Goal: Answer question/provide support: Share knowledge or assist other users

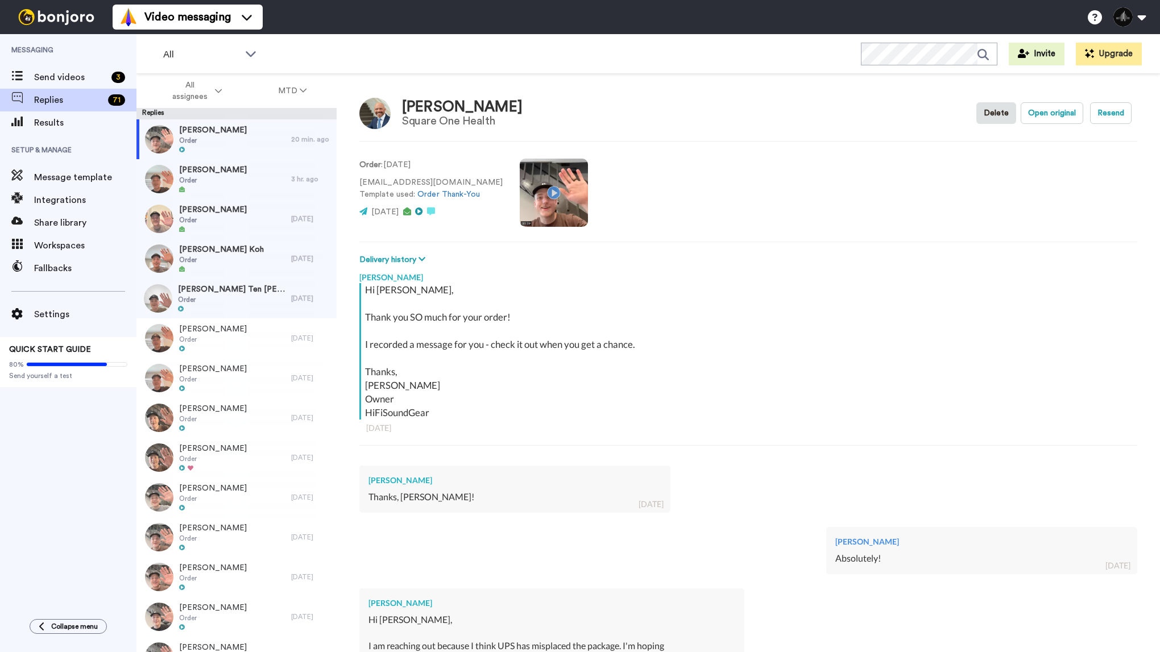
type textarea "x"
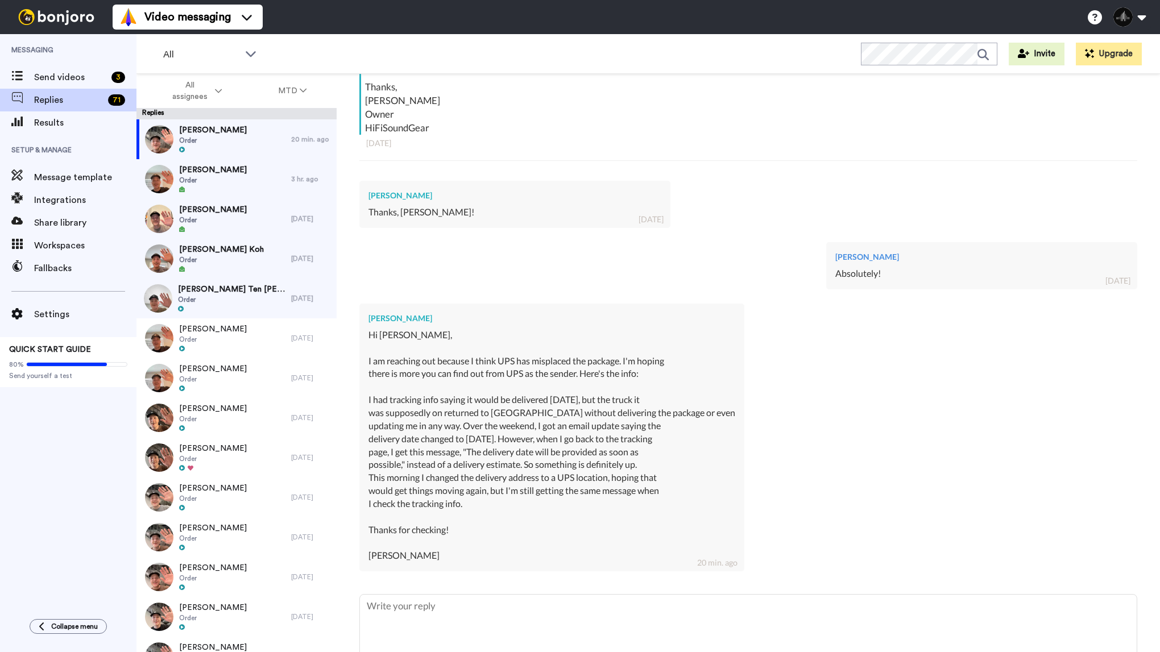
scroll to position [293, 0]
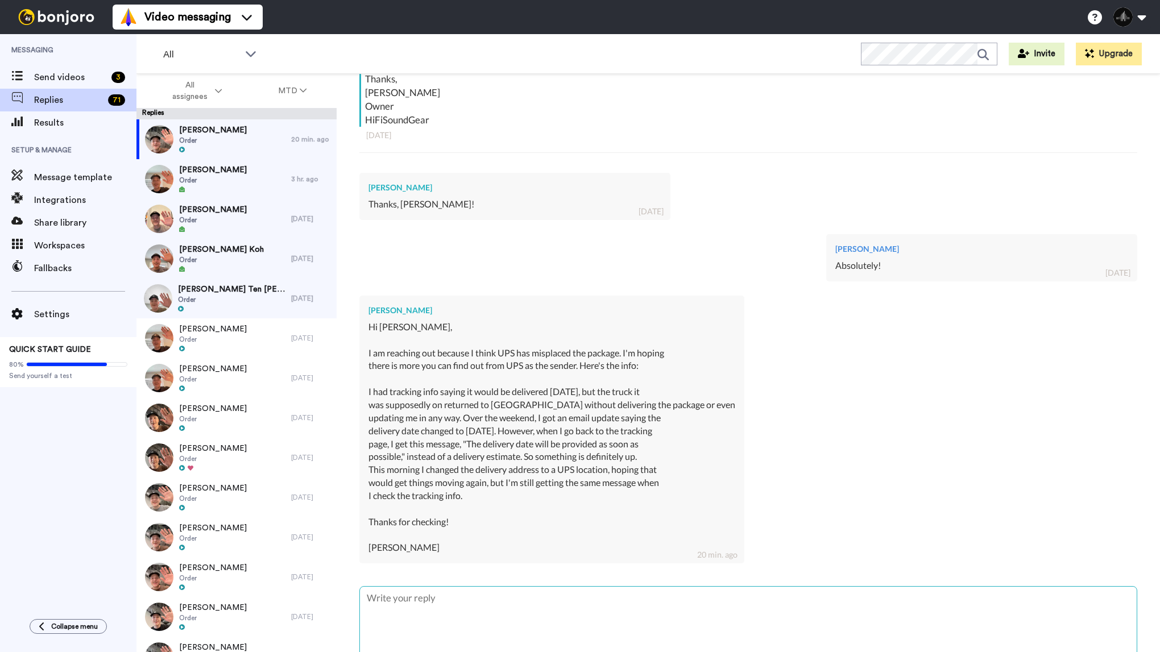
click at [489, 610] on textarea at bounding box center [748, 623] width 777 height 73
type textarea "C"
type textarea "x"
type textarea "Ch"
type textarea "x"
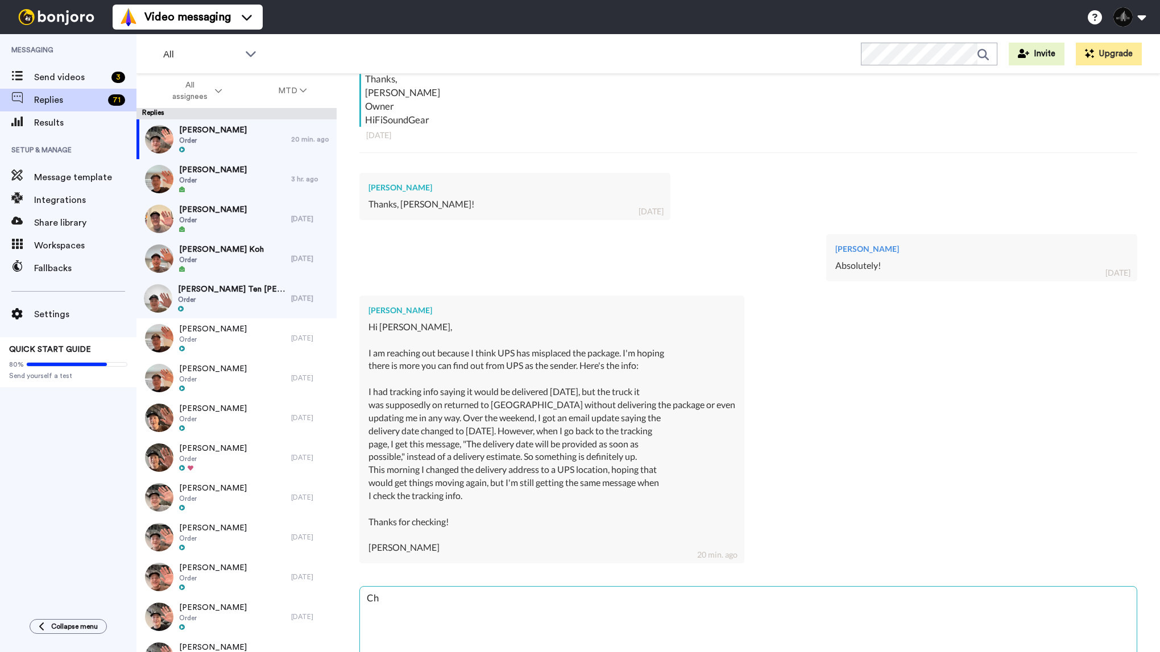
type textarea "Chr"
type textarea "x"
type textarea "Chri"
type textarea "x"
type textarea "[PERSON_NAME]"
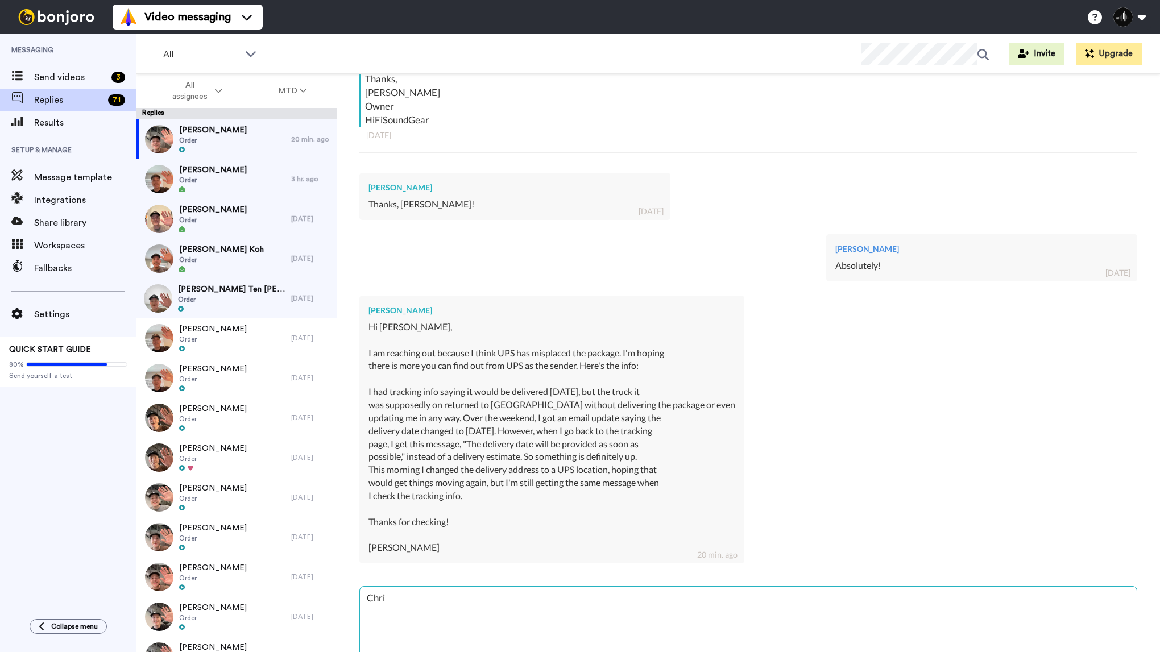
type textarea "x"
type textarea "[PERSON_NAME],"
type textarea "x"
type textarea "[PERSON_NAME],"
type textarea "x"
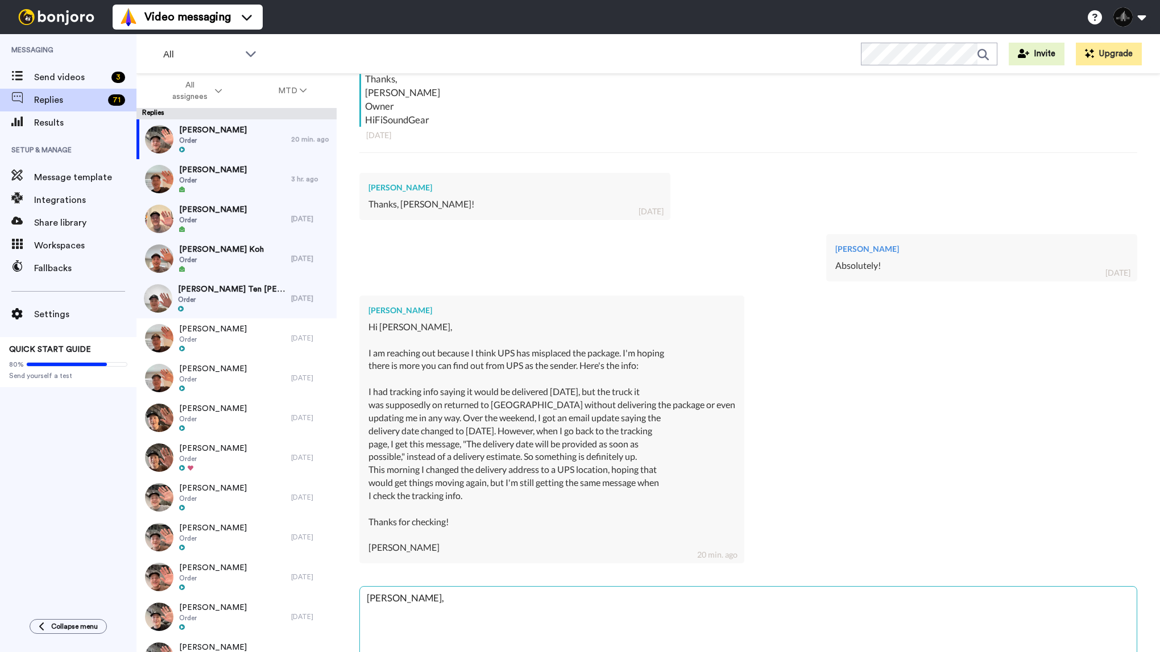
type textarea "[PERSON_NAME],"
type textarea "x"
type textarea "[PERSON_NAME], J"
type textarea "x"
type textarea "[PERSON_NAME], Ju"
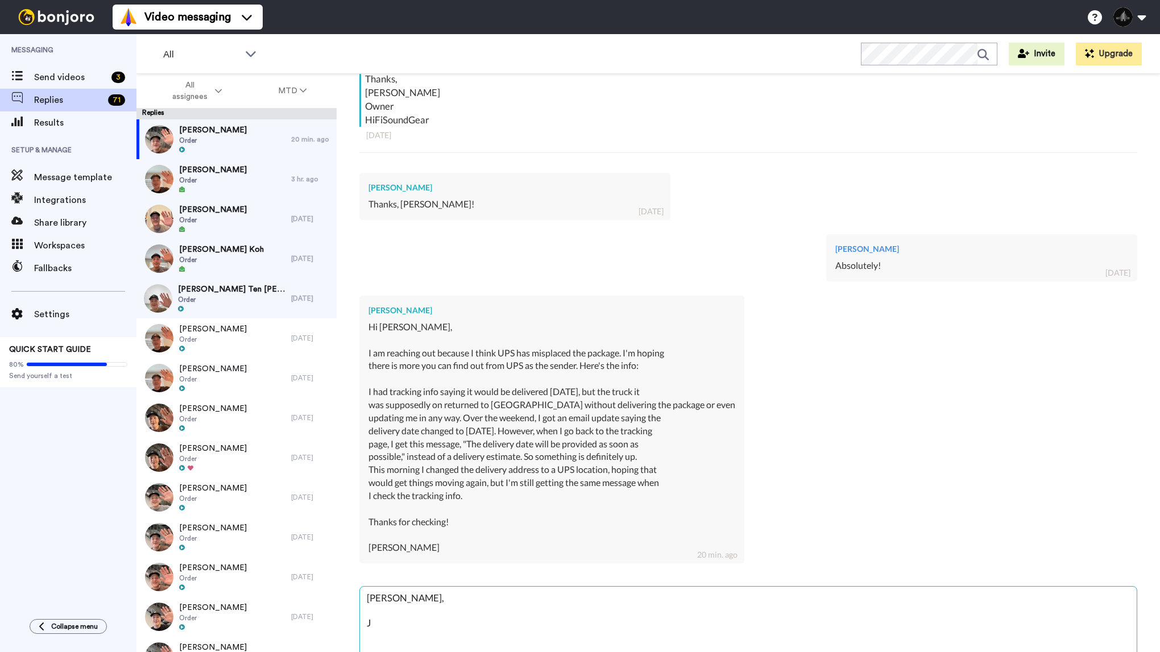
type textarea "x"
type textarea "[PERSON_NAME], Jus"
type textarea "x"
type textarea "[PERSON_NAME], Just"
type textarea "x"
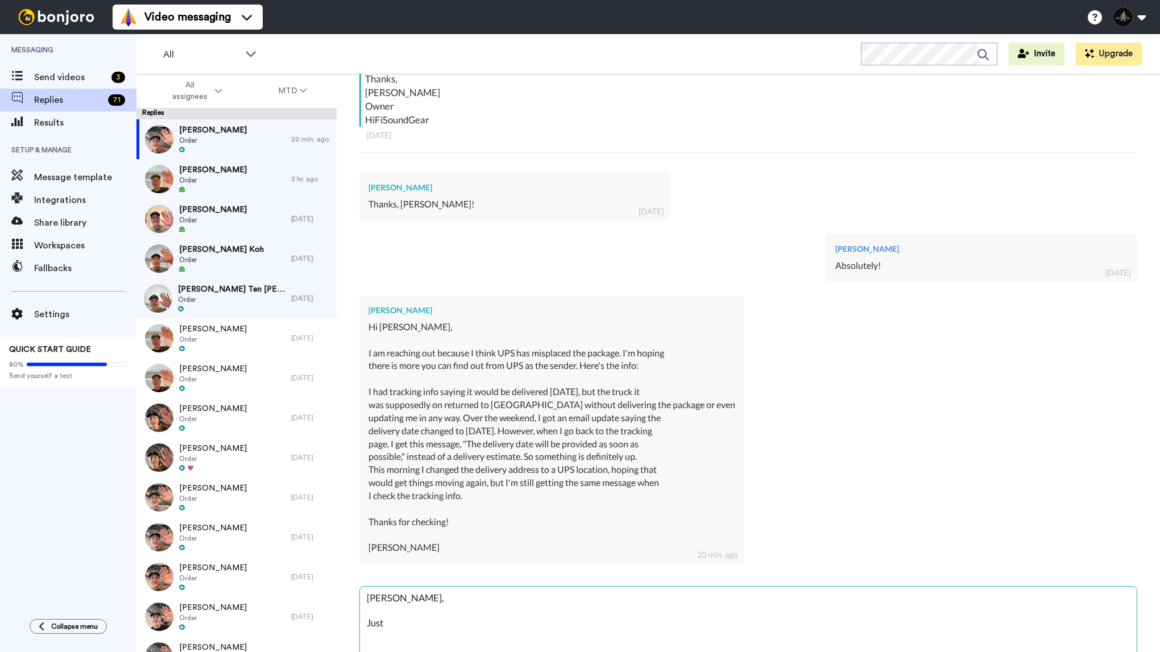
type textarea "[PERSON_NAME], Just"
type textarea "x"
type textarea "[PERSON_NAME], Just c"
type textarea "x"
type textarea "[PERSON_NAME], Just ch"
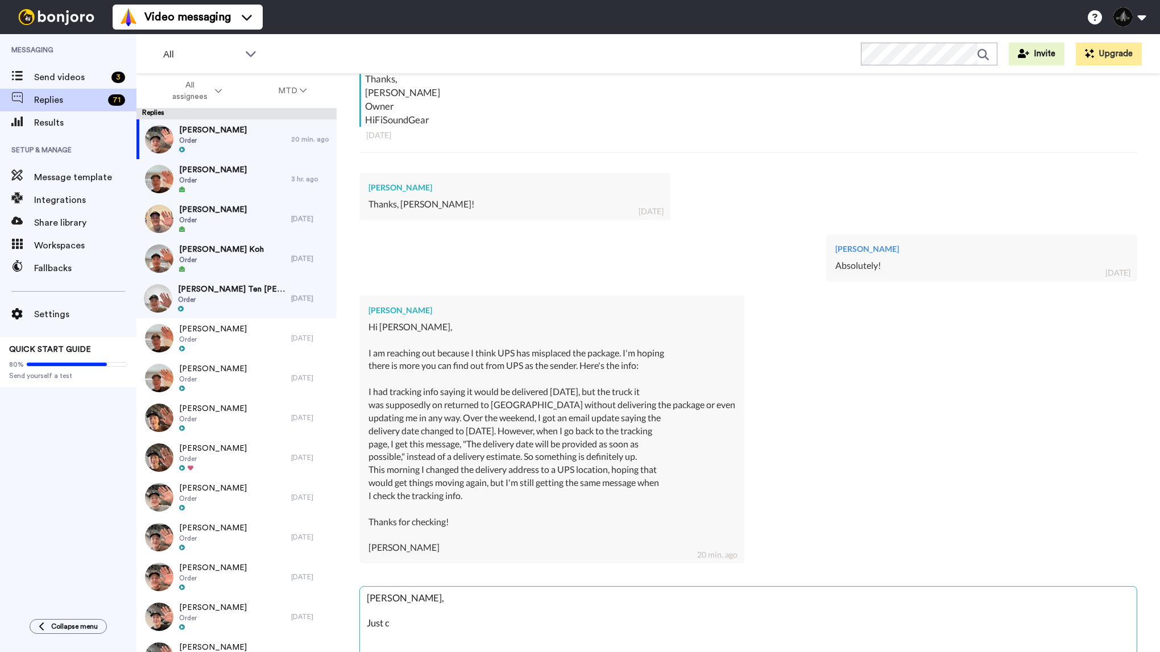
type textarea "x"
type textarea "[PERSON_NAME], Just che"
type textarea "x"
type textarea "[PERSON_NAME], Just chec"
type textarea "x"
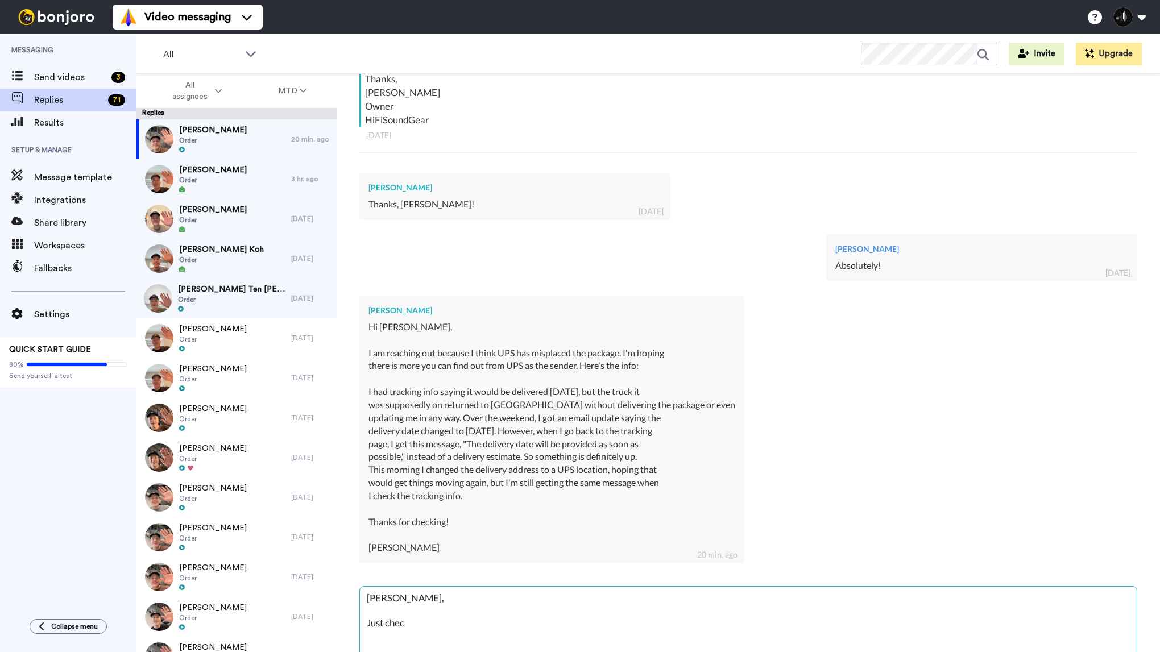
type textarea "[PERSON_NAME], Just check"
type textarea "x"
type textarea "[PERSON_NAME], Just checke"
type textarea "x"
type textarea "[PERSON_NAME], Just checked"
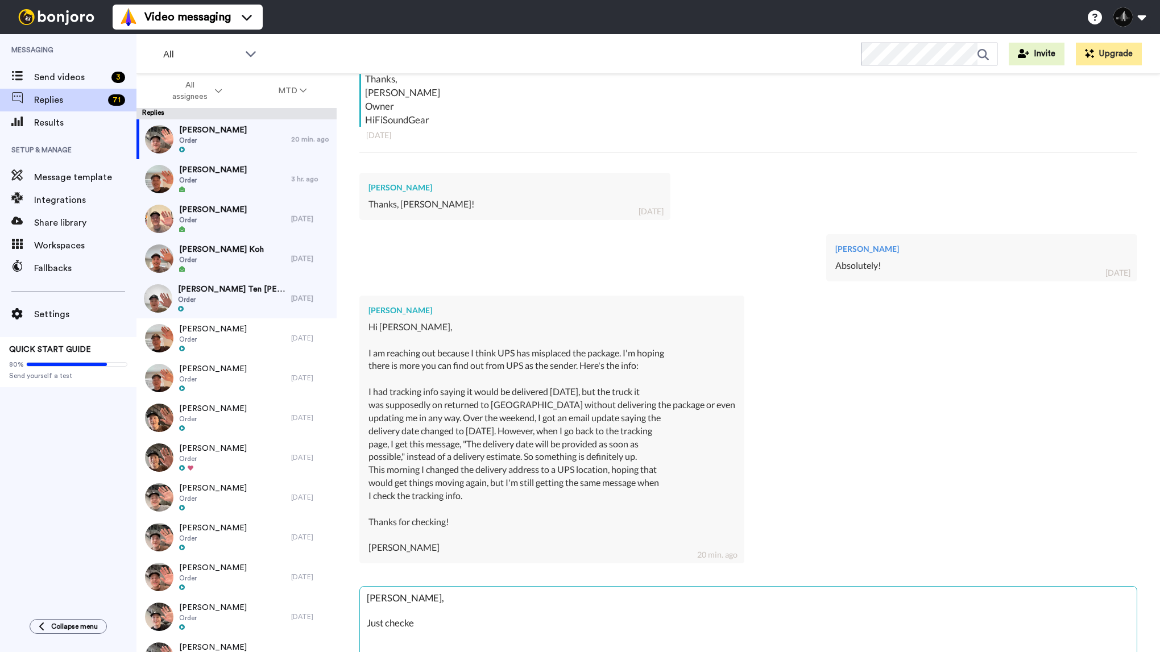
type textarea "x"
type textarea "[PERSON_NAME], Just checked"
type textarea "x"
type textarea "[PERSON_NAME], Just checked w"
type textarea "x"
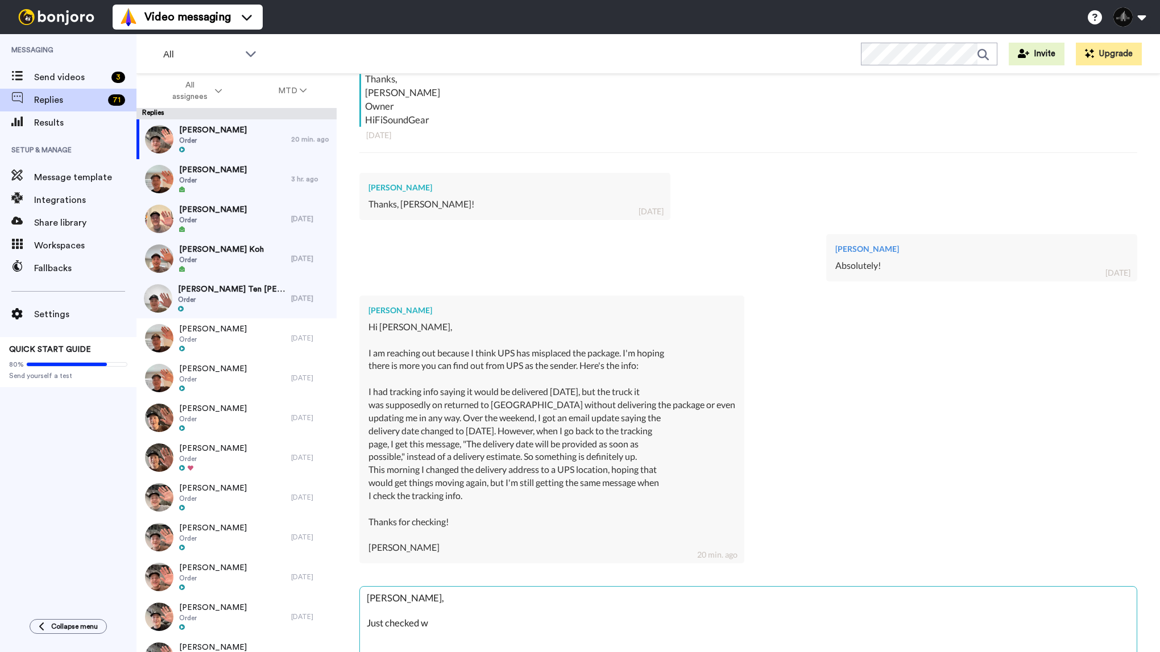
type textarea "[PERSON_NAME], Just checked wi"
type textarea "x"
type textarea "[PERSON_NAME], Just checked wit"
type textarea "x"
type textarea "[PERSON_NAME], Just checked with"
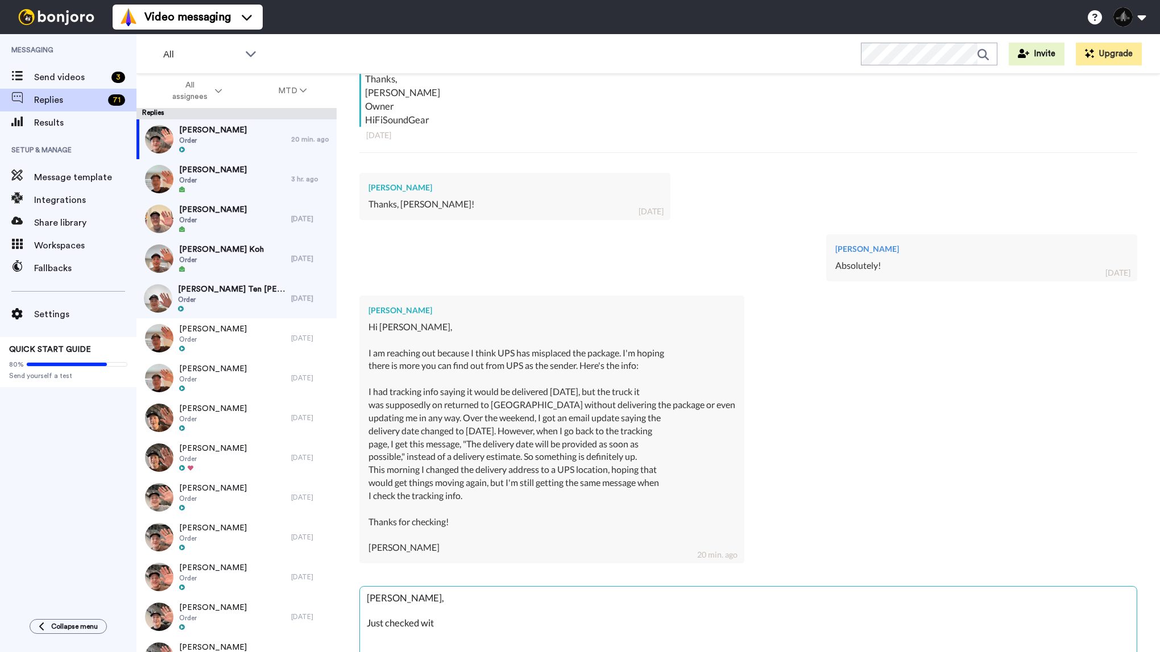
type textarea "x"
type textarea "[PERSON_NAME], Just checked with"
type textarea "x"
type textarea "[PERSON_NAME], Just checked with t"
type textarea "x"
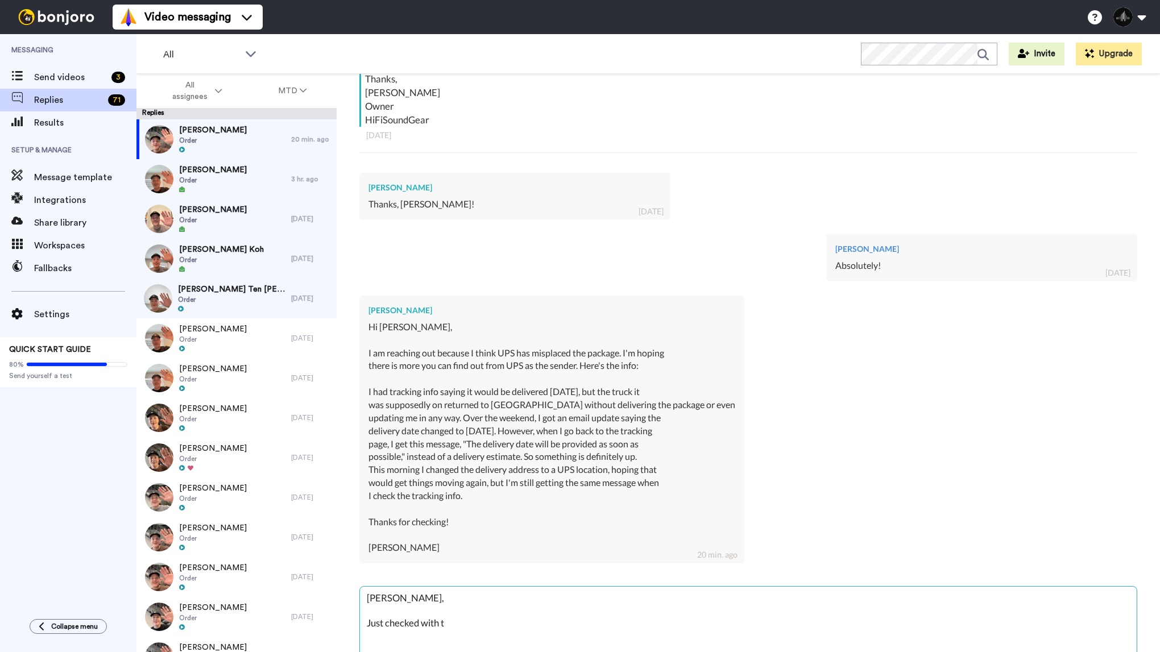
type textarea "[PERSON_NAME], Just checked with th"
type textarea "x"
type textarea "[PERSON_NAME], Just checked with the"
type textarea "x"
type textarea "[PERSON_NAME], Just checked with them"
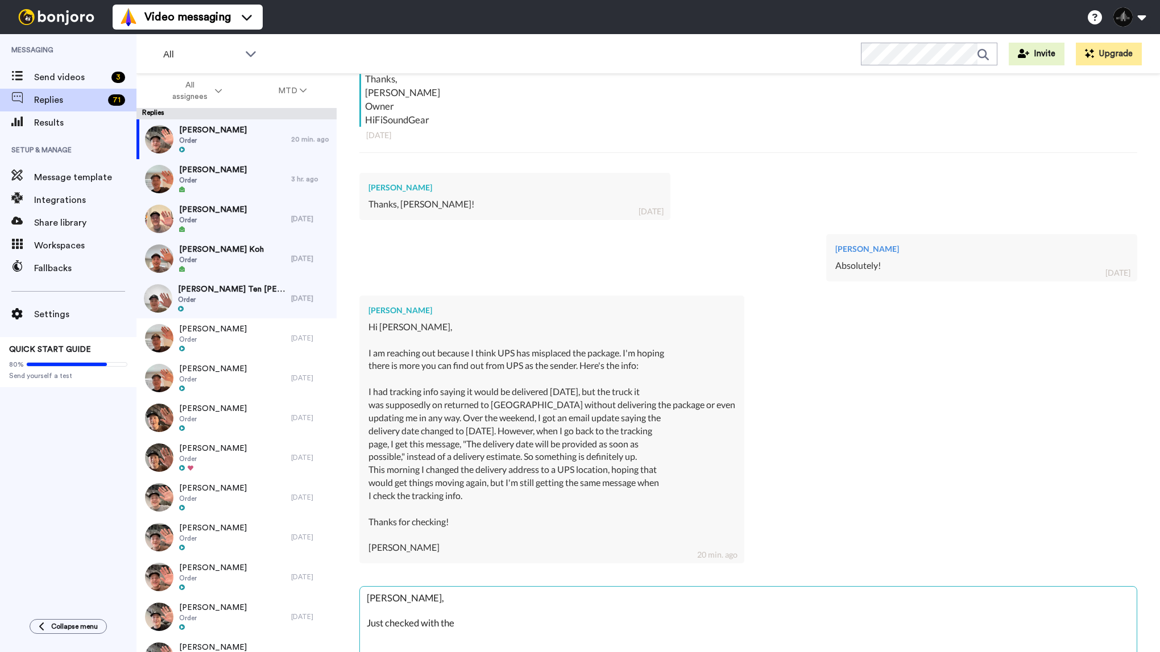
type textarea "x"
type textarea "[PERSON_NAME], Just checked with them"
type textarea "x"
type textarea "[PERSON_NAME], Just checked with them -"
type textarea "x"
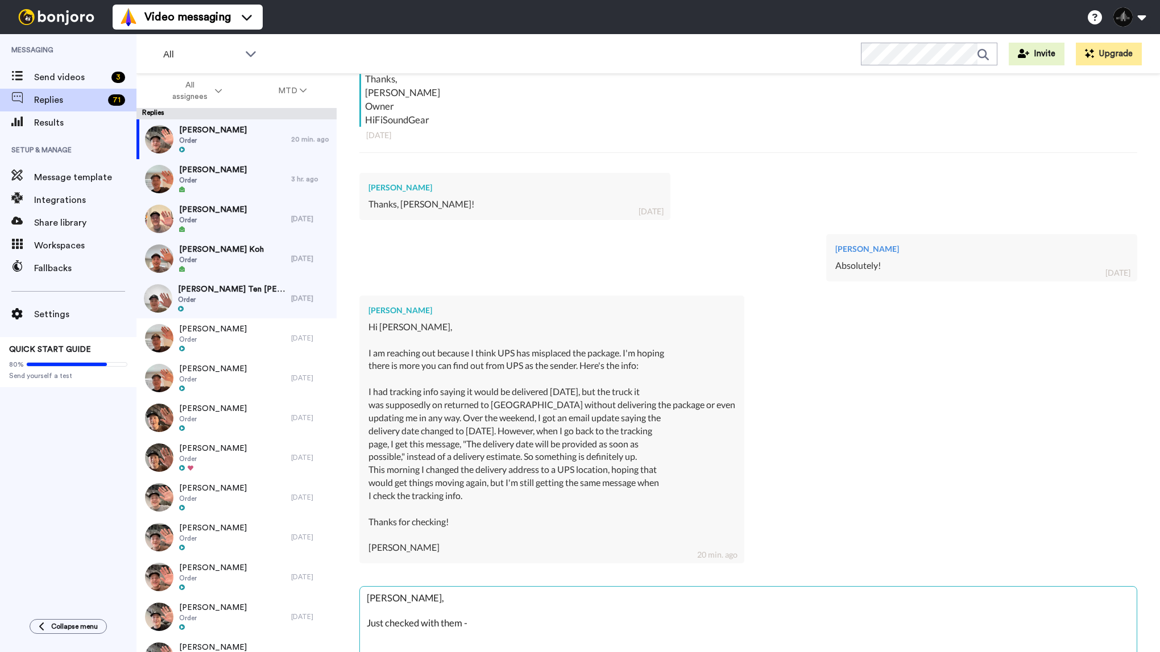
type textarea "[PERSON_NAME], Just checked with them -"
type textarea "x"
type textarea "[PERSON_NAME], Just checked with them - t"
type textarea "x"
type textarea "[PERSON_NAME], Just checked with them - th"
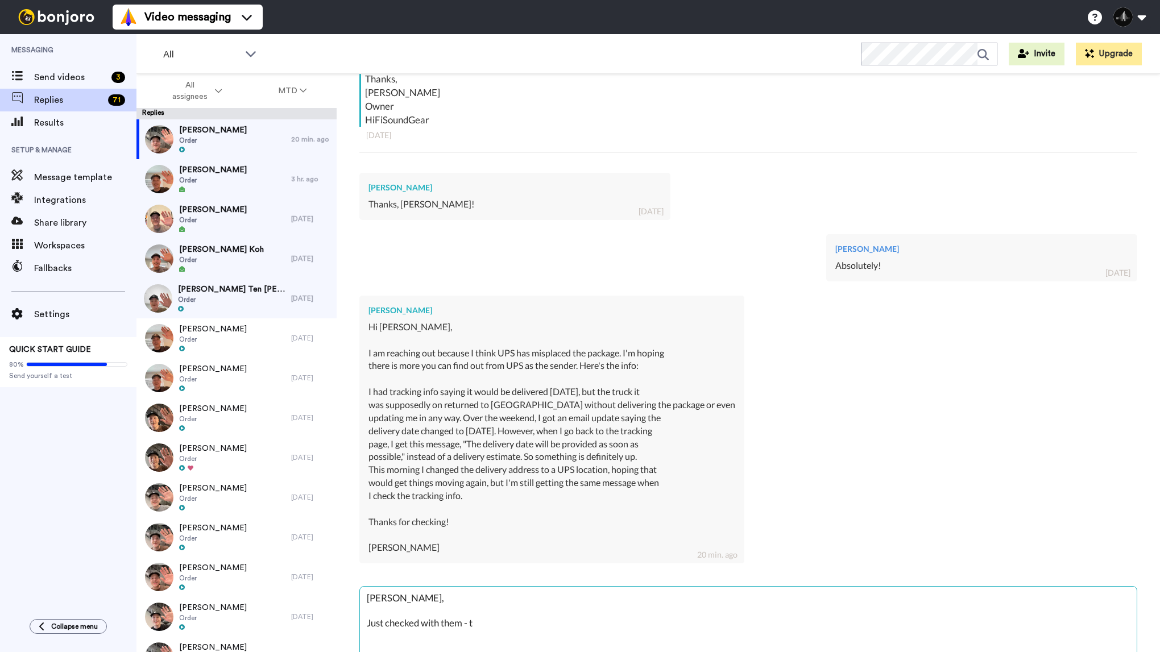
type textarea "x"
type textarea "[PERSON_NAME], Just checked with them - the"
type textarea "x"
type textarea "[PERSON_NAME], Just checked with them - they"
type textarea "x"
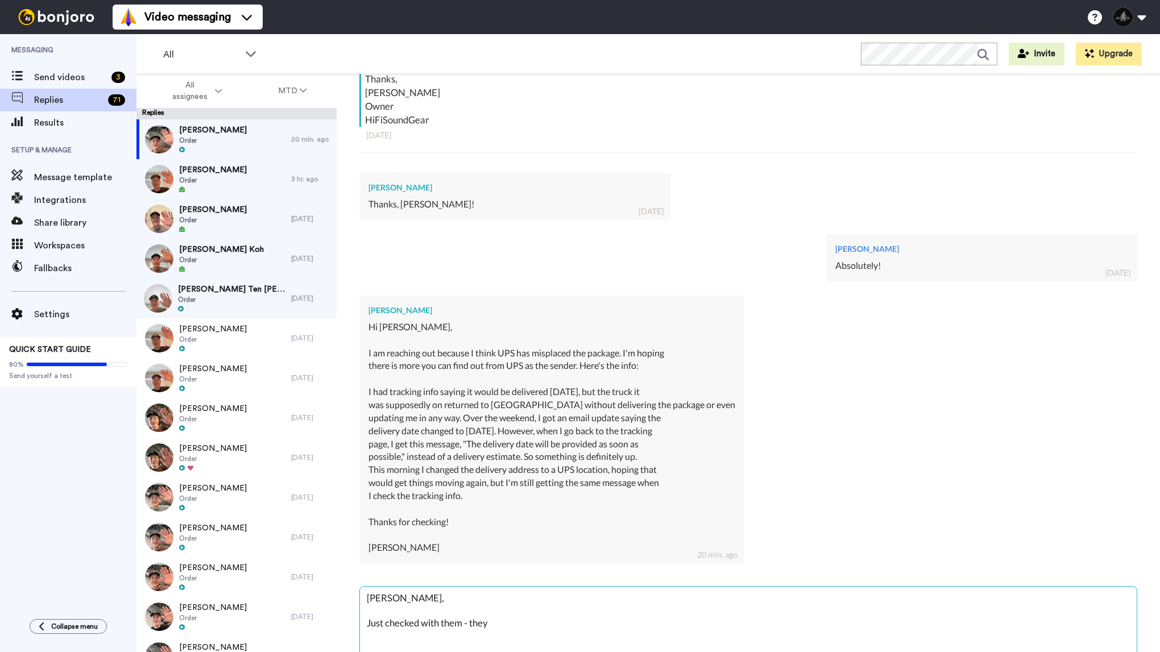
type textarea "[PERSON_NAME], Just checked with them - they"
type textarea "x"
type textarea "[PERSON_NAME], Just checked with them - they d"
type textarea "x"
type textarea "[PERSON_NAME], Just checked with them - they do"
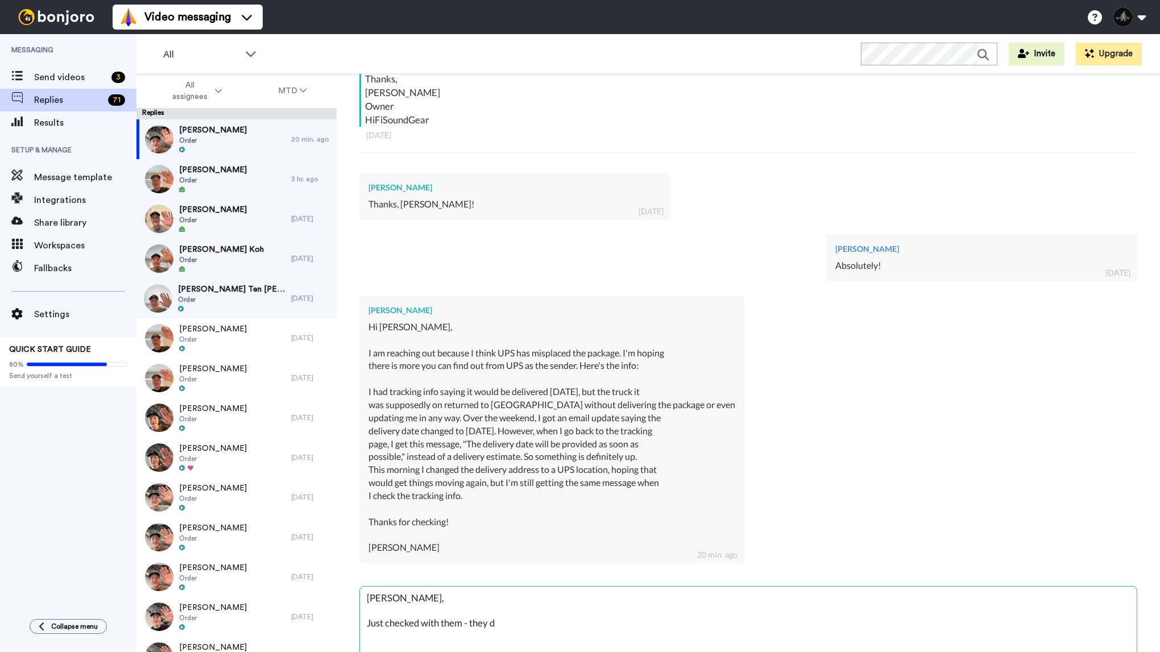
type textarea "x"
type textarea "[PERSON_NAME], Just checked with them - they don"
type textarea "x"
type textarea "[PERSON_NAME], Just checked with them - they don'"
type textarea "x"
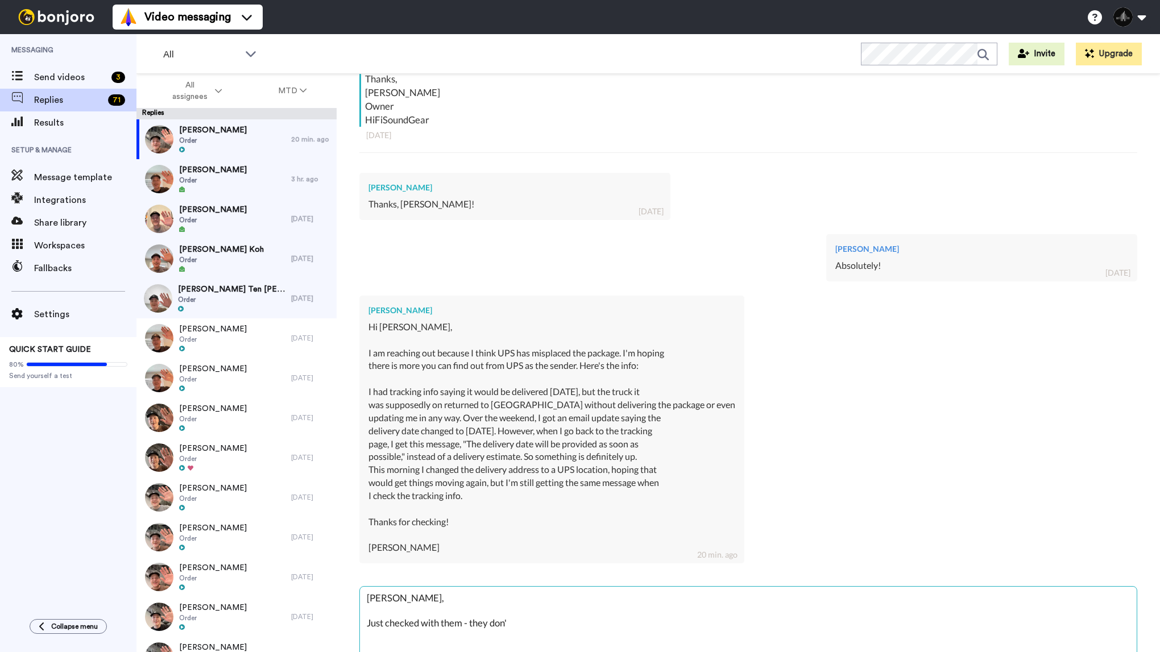
type textarea "[PERSON_NAME], Just checked with them - they don't"
type textarea "x"
type textarea "[PERSON_NAME], Just checked with them - they don't"
type textarea "x"
type textarea "[PERSON_NAME], Just checked with them - they don't h"
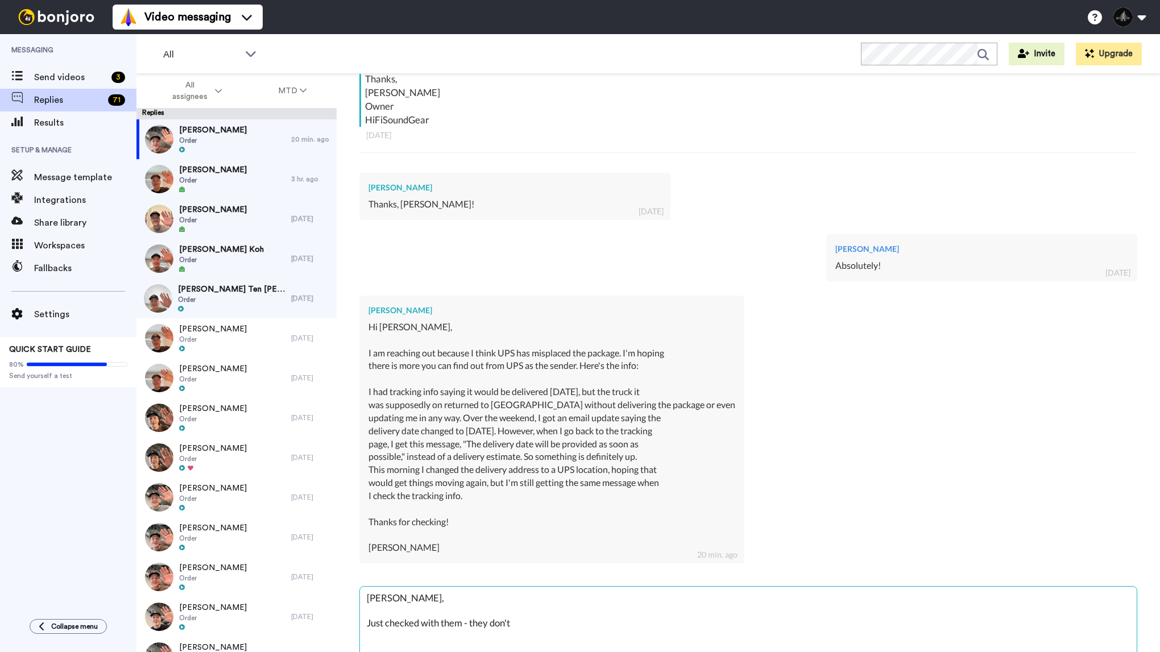
type textarea "x"
type textarea "[PERSON_NAME], Just checked with them - they don't ha"
type textarea "x"
type textarea "[PERSON_NAME], Just checked with them - they don't hav"
type textarea "x"
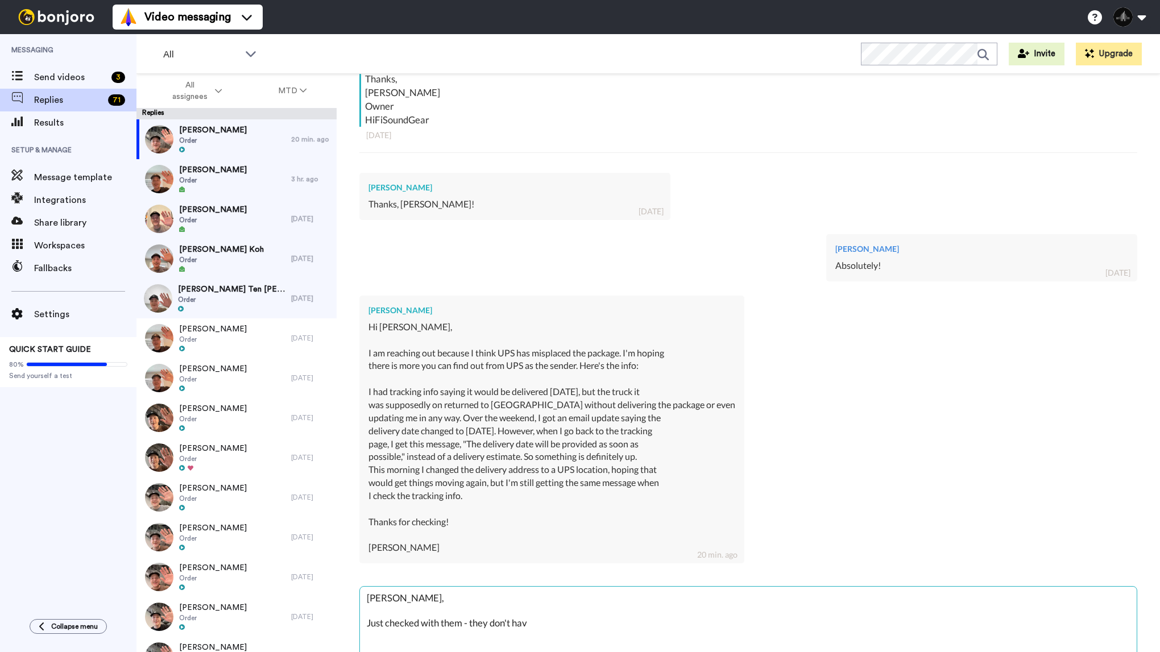
type textarea "[PERSON_NAME], Just checked with them - they don't have"
type textarea "x"
type textarea "[PERSON_NAME], Just checked with them - they don't have"
type textarea "x"
type textarea "[PERSON_NAME], Just checked with them - they don't have a"
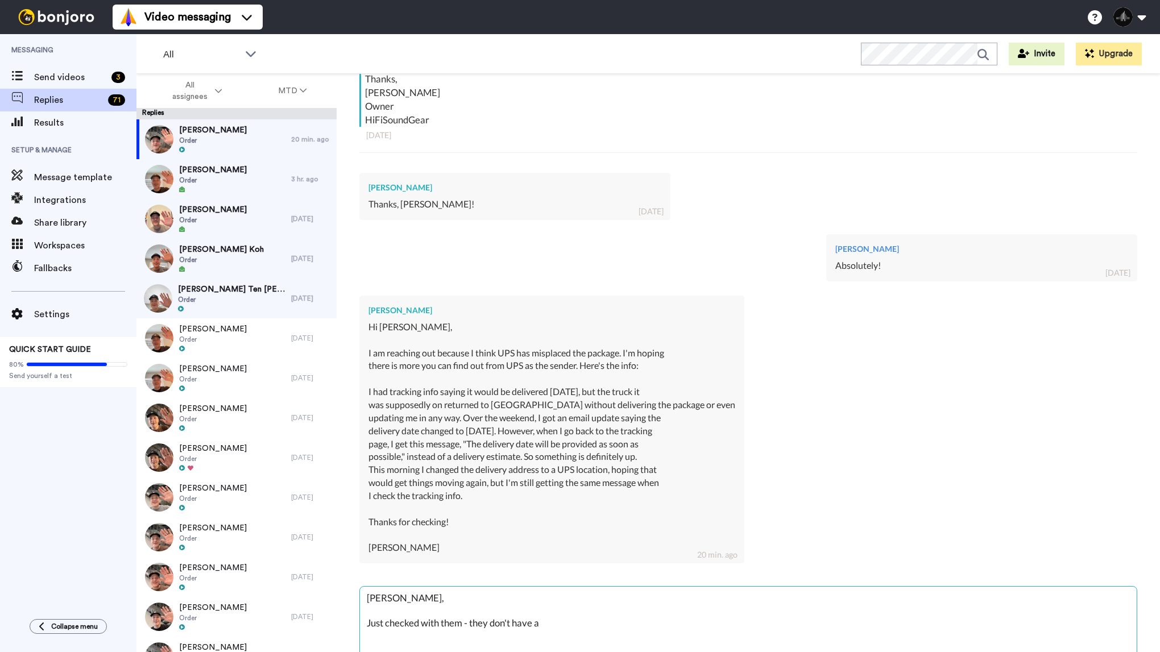
type textarea "x"
type textarea "[PERSON_NAME], Just checked with them - they don't have an"
type textarea "x"
type textarea "[PERSON_NAME], Just checked with them - they don't have any"
type textarea "x"
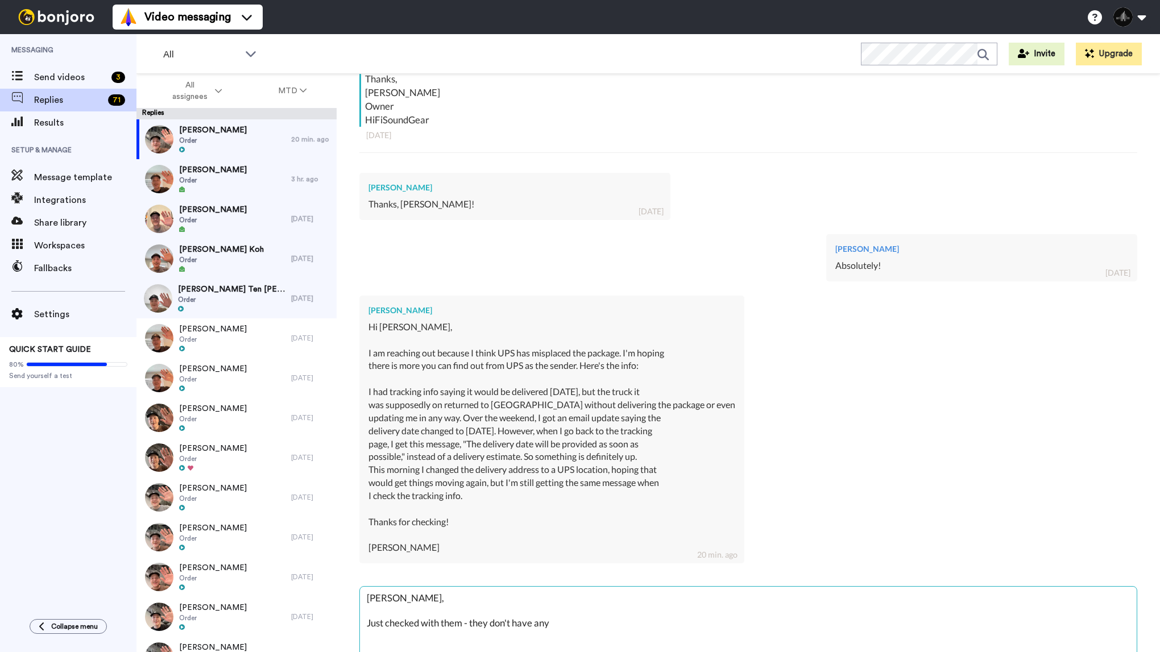
type textarea "[PERSON_NAME], Just checked with them - they don't have any"
type textarea "x"
type textarea "[PERSON_NAME], Just checked with them - they don't have any a"
type textarea "x"
type textarea "[PERSON_NAME], Just checked with them - they don't have any ad"
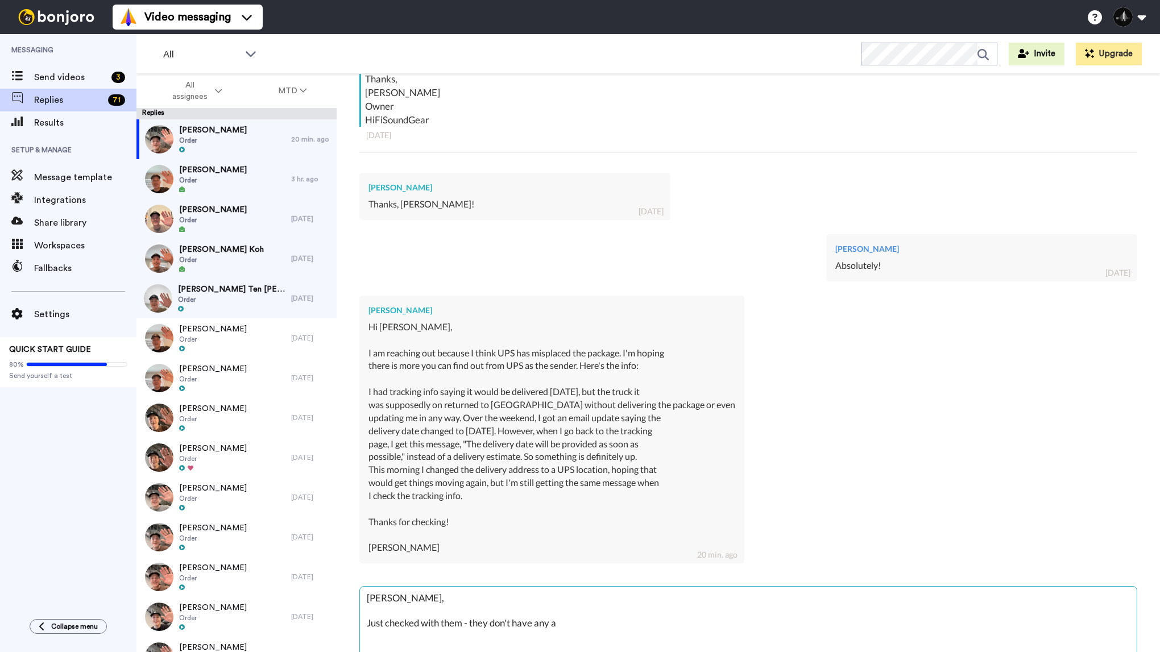
type textarea "x"
type textarea "[PERSON_NAME], Just checked with them - they don't have any add"
type textarea "x"
type textarea "[PERSON_NAME], Just checked with them - they don't have any addi"
type textarea "x"
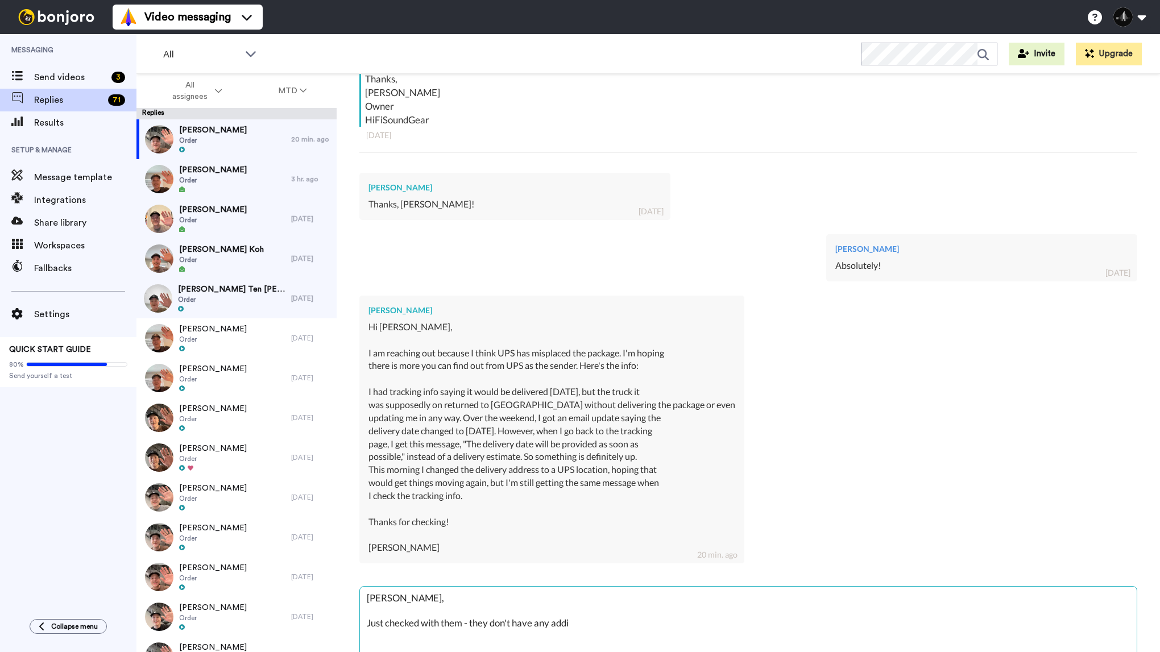
type textarea "[PERSON_NAME], Just checked with them - they don't have any addit"
type textarea "x"
type textarea "[PERSON_NAME], Just checked with them - they don't have any [PERSON_NAME]"
type textarea "x"
type textarea "[PERSON_NAME], Just checked with them - they don't have any additio"
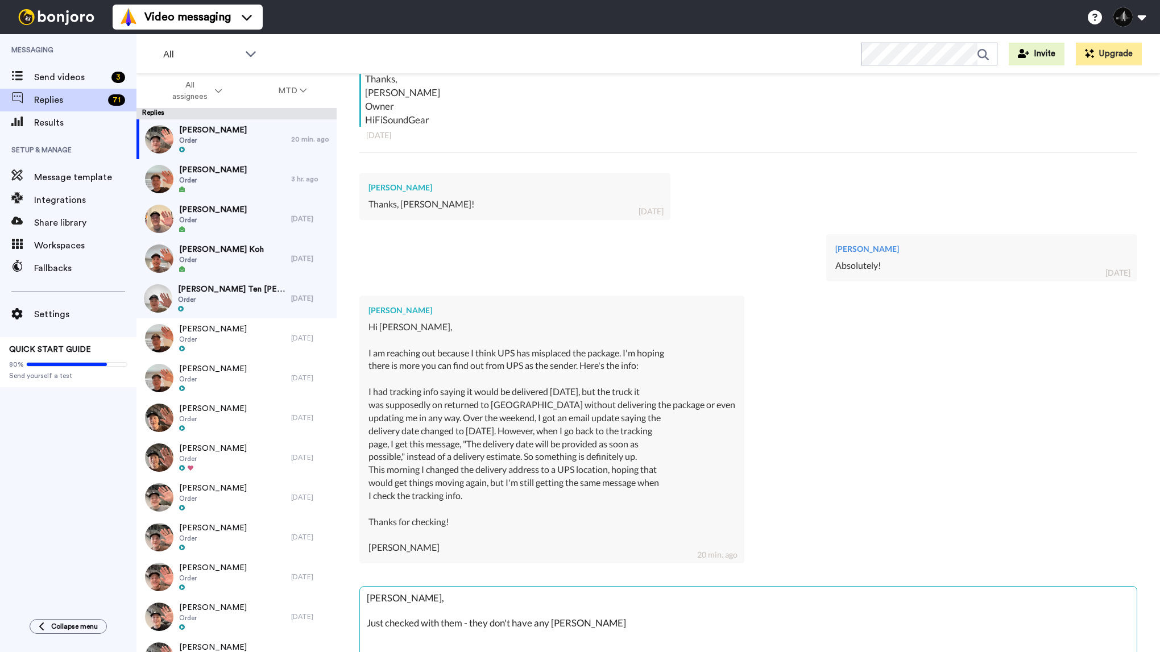
type textarea "x"
type textarea "[PERSON_NAME], Just checked with them - they don't have any addition"
type textarea "x"
type textarea "[PERSON_NAME], Just checked with them - they don't have any additiona"
type textarea "x"
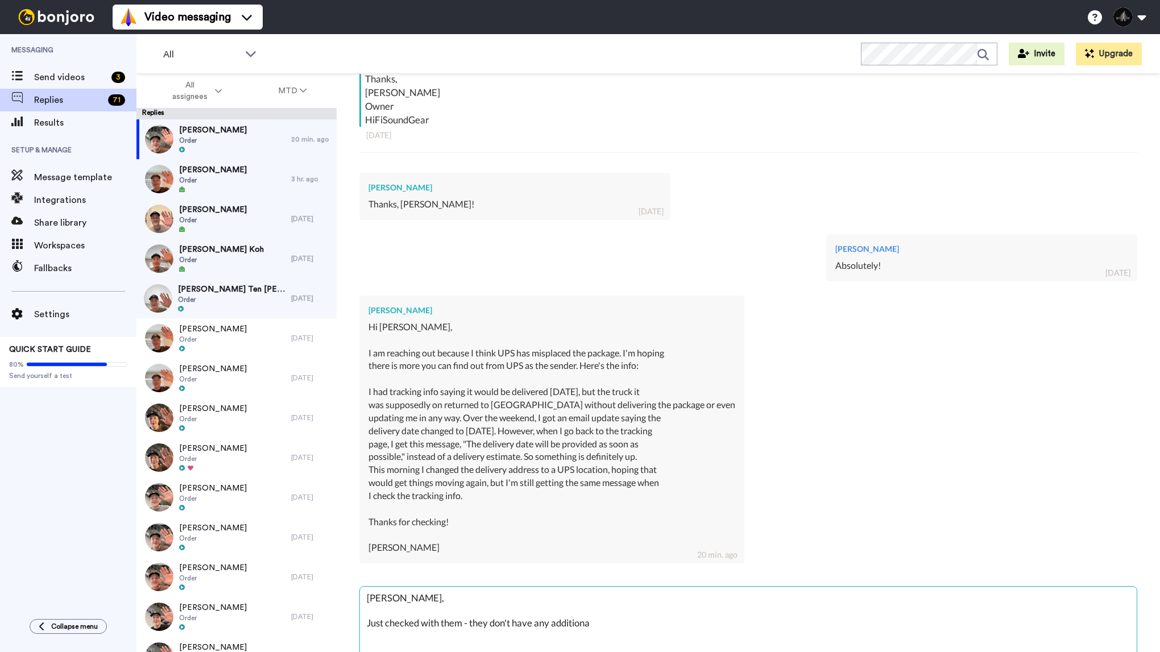
type textarea "[PERSON_NAME], Just checked with them - they don't have any additional"
type textarea "x"
type textarea "[PERSON_NAME], Just checked with them - they don't have any additional"
type textarea "x"
type textarea "[PERSON_NAME], Just checked with them - they don't have any additional i"
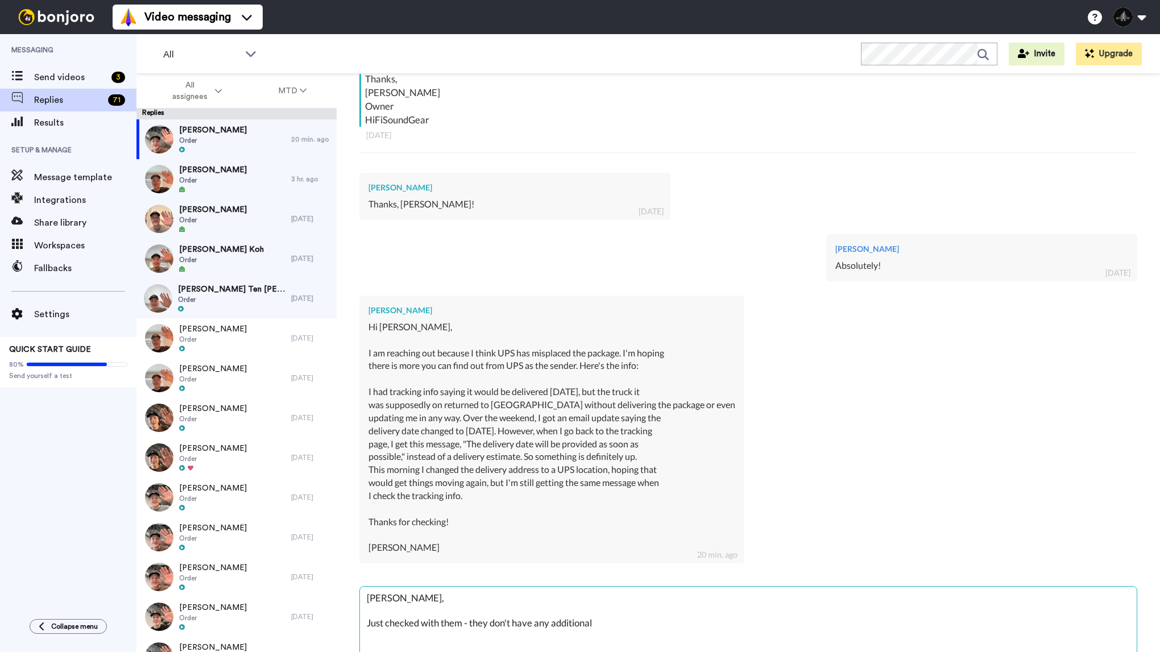
type textarea "x"
type textarea "[PERSON_NAME], Just checked with them - they don't have any additional in"
type textarea "x"
type textarea "[PERSON_NAME], Just checked with them - they don't have any additional inf"
type textarea "x"
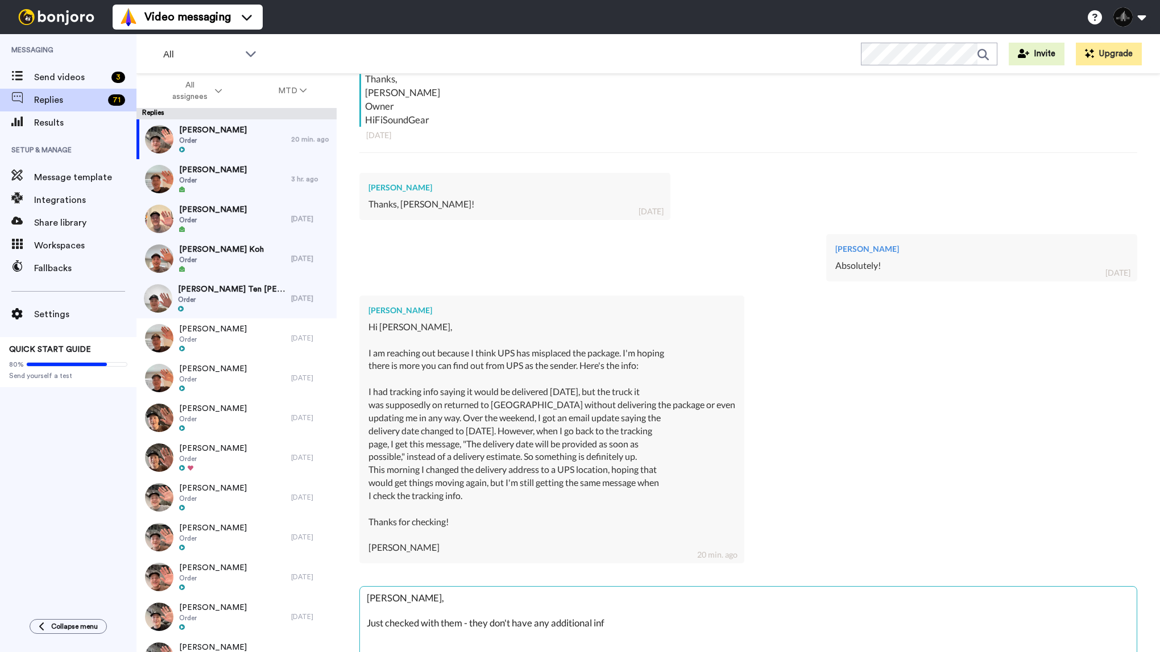
type textarea "[PERSON_NAME], Just checked with them - they don't have any additional info"
type textarea "x"
type textarea "[PERSON_NAME], Just checked with them - they don't have any additional infor"
type textarea "x"
type textarea "[PERSON_NAME], Just checked with them - they don't have any additional inform"
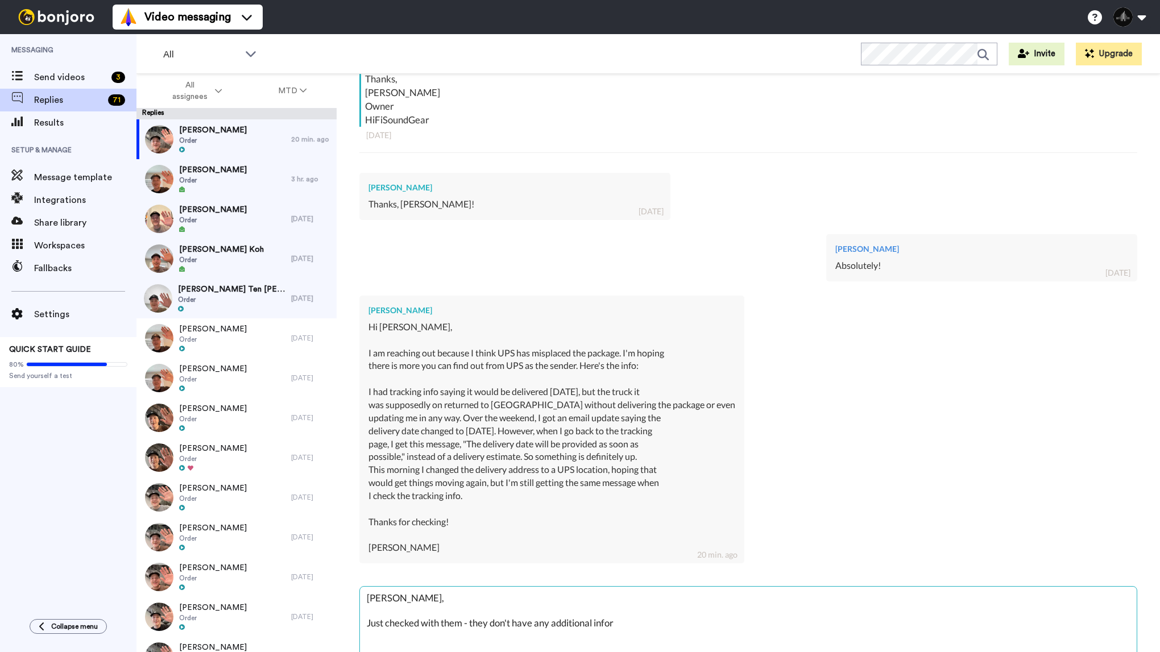
type textarea "x"
type textarea "[PERSON_NAME], Just checked with them - they don't have any additional informa"
type textarea "x"
type textarea "[PERSON_NAME], Just checked with them - they don't have any additional informat"
type textarea "x"
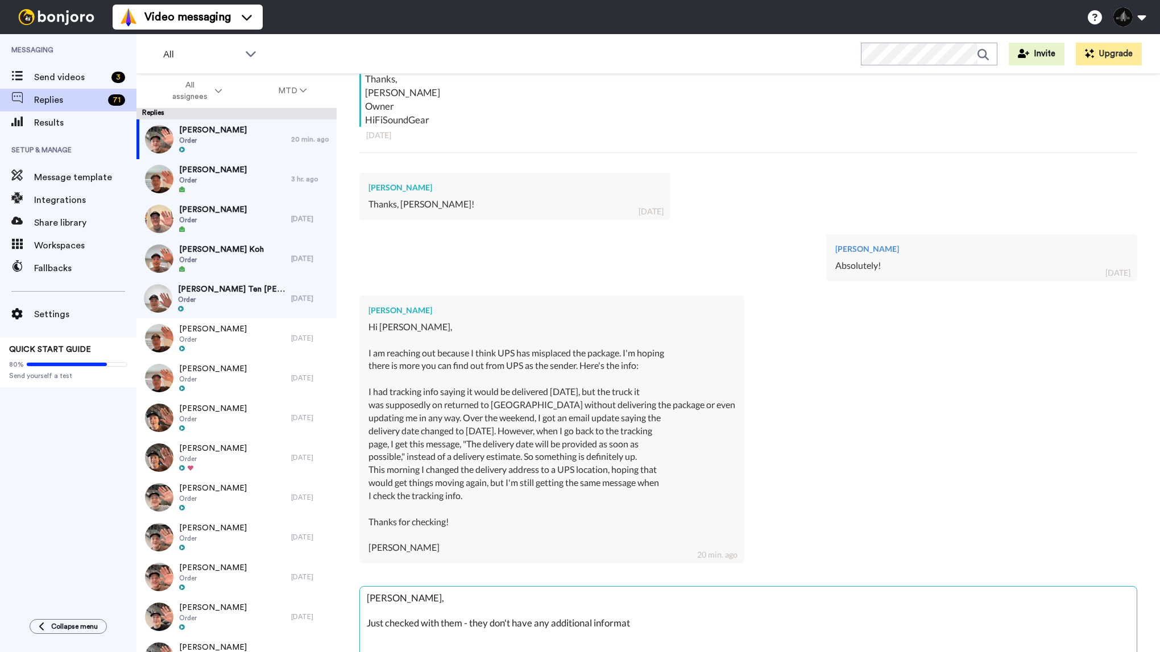
type textarea "[PERSON_NAME], Just checked with them - they don't have any additional informati"
type textarea "x"
type textarea "[PERSON_NAME], Just checked with them - they don't have any additional informat…"
type textarea "x"
type textarea "[PERSON_NAME], Just checked with them - they don't have any additional informat…"
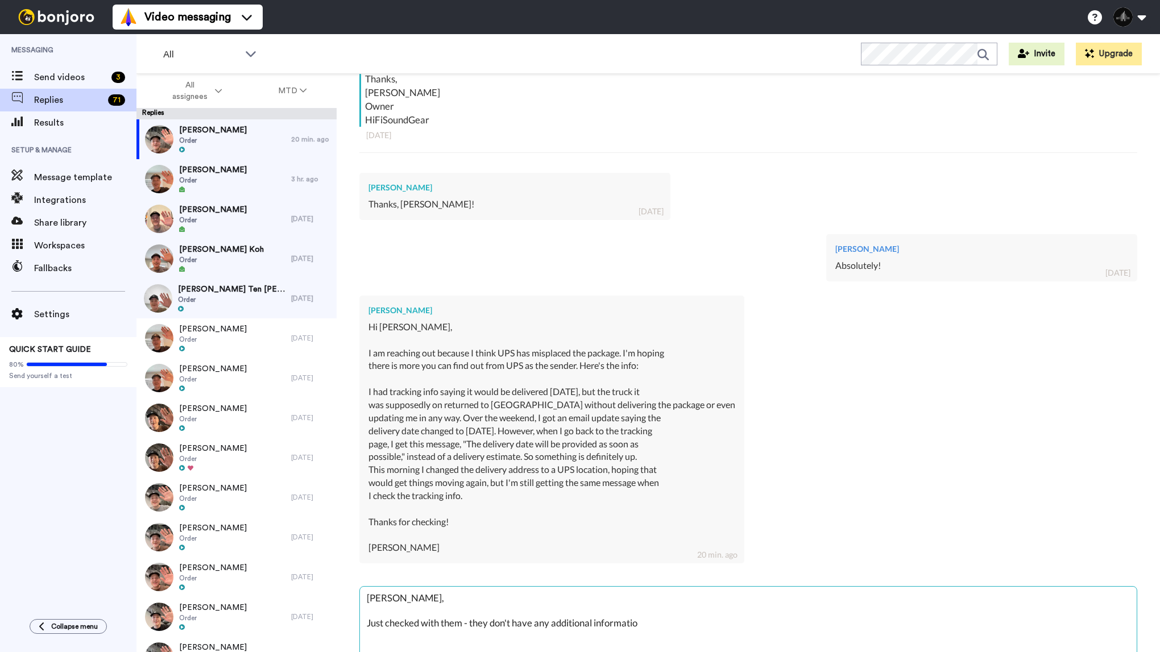
type textarea "x"
type textarea "[PERSON_NAME], Just checked with them - they don't have any additional informat…"
type textarea "x"
type textarea "[PERSON_NAME], Just checked with them - they don't have any additional informat…"
type textarea "x"
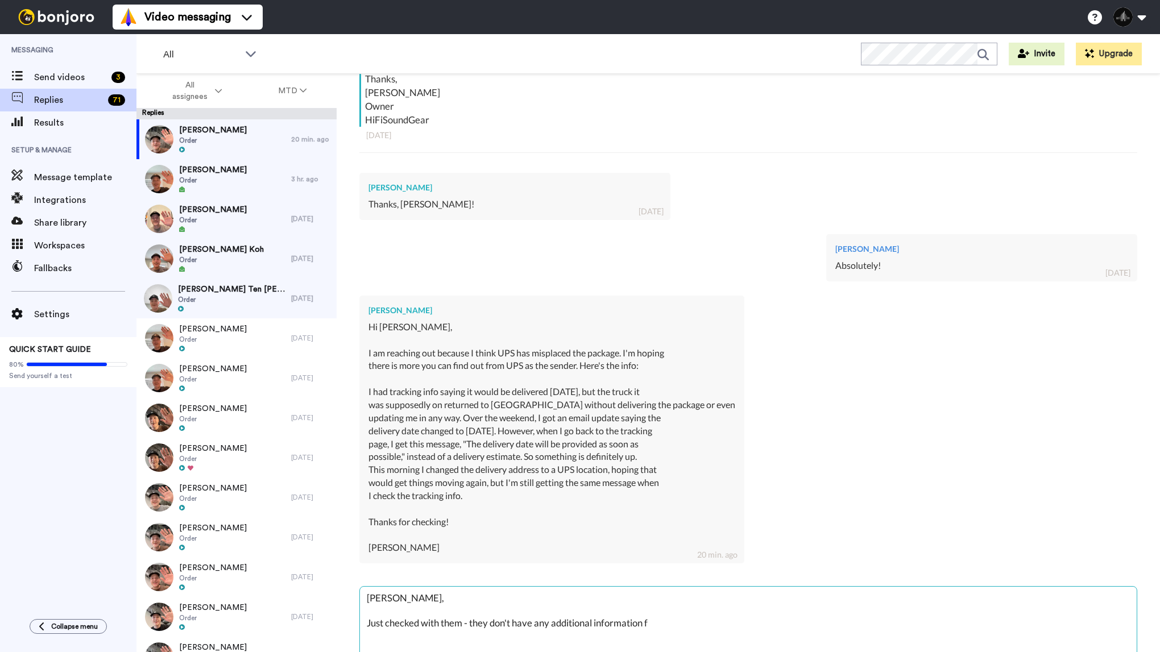
type textarea "[PERSON_NAME], Just checked with them - they don't have any additional informat…"
type textarea "x"
type textarea "[PERSON_NAME], Just checked with them - they don't have any additional informat…"
type textarea "x"
type textarea "[PERSON_NAME], Just checked with them - they don't have any additional informat…"
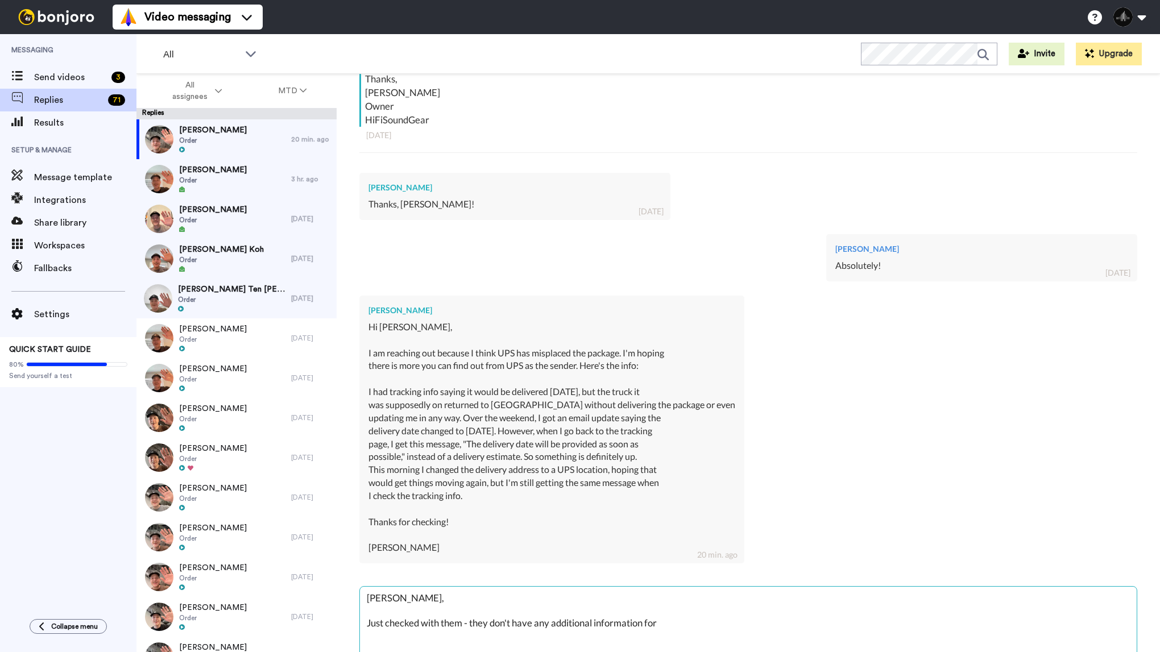
type textarea "x"
type textarea "[PERSON_NAME], Just checked with them - they don't have any additional informat…"
type textarea "x"
type textarea "[PERSON_NAME], Just checked with them - they don't have any additional informat…"
type textarea "x"
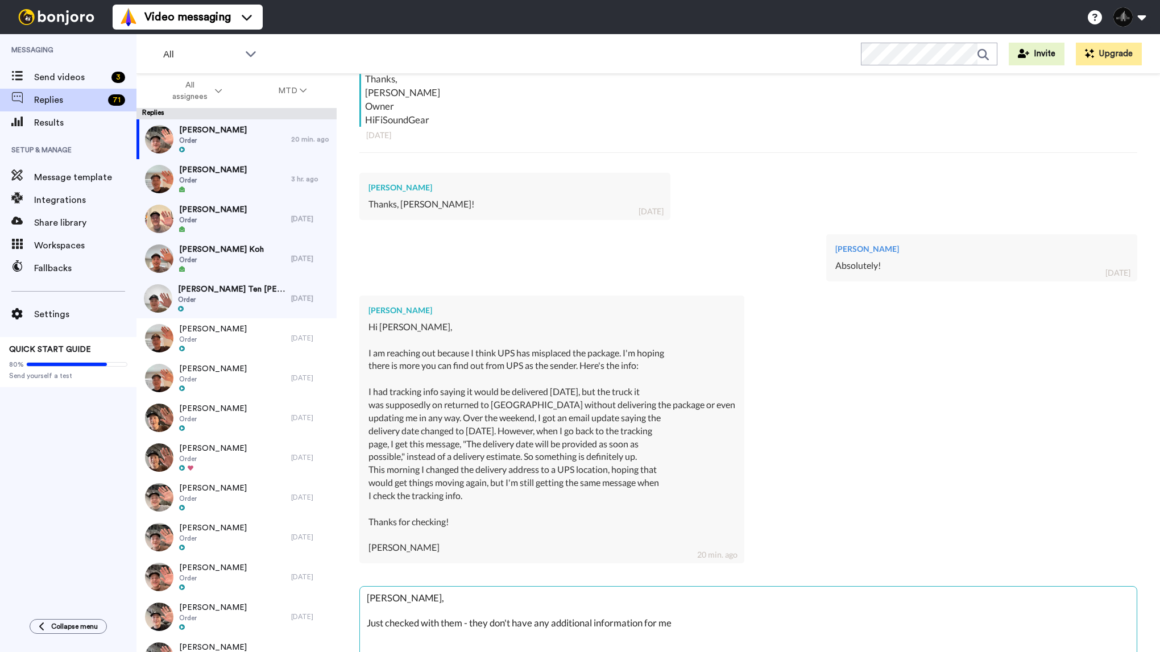
type textarea "[PERSON_NAME], Just checked with them - they don't have any additional informat…"
type textarea "x"
type textarea "[PERSON_NAME], Just checked with them - they don't have any additional informat…"
type textarea "x"
type textarea "[PERSON_NAME], Just checked with them - they don't have any additional informat…"
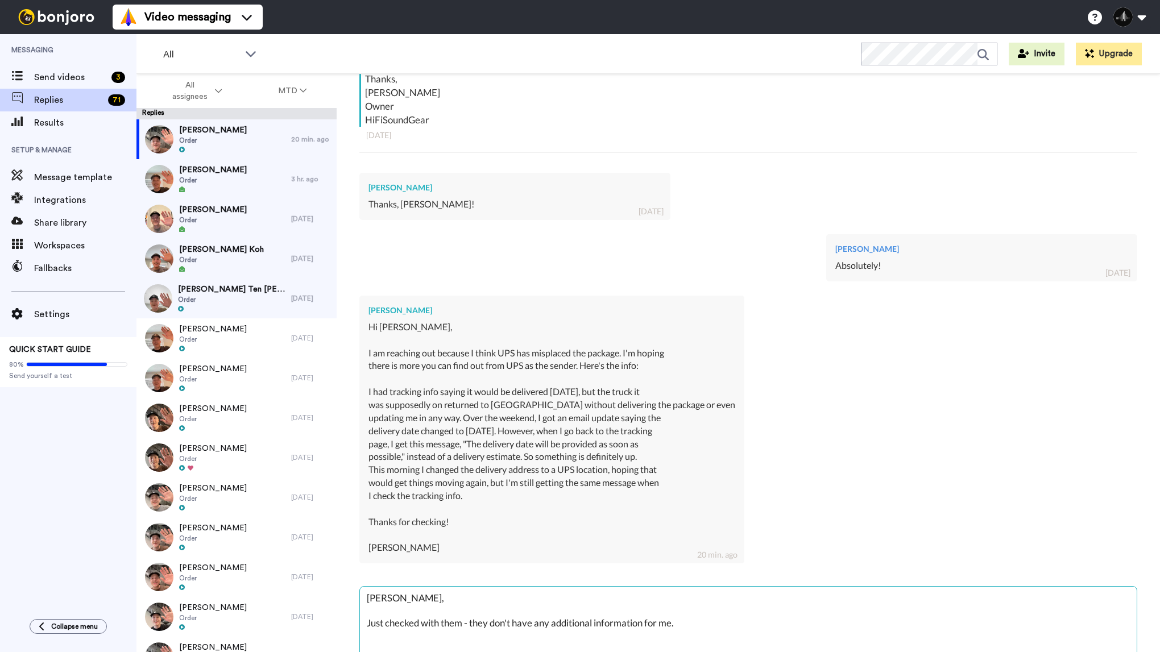
type textarea "x"
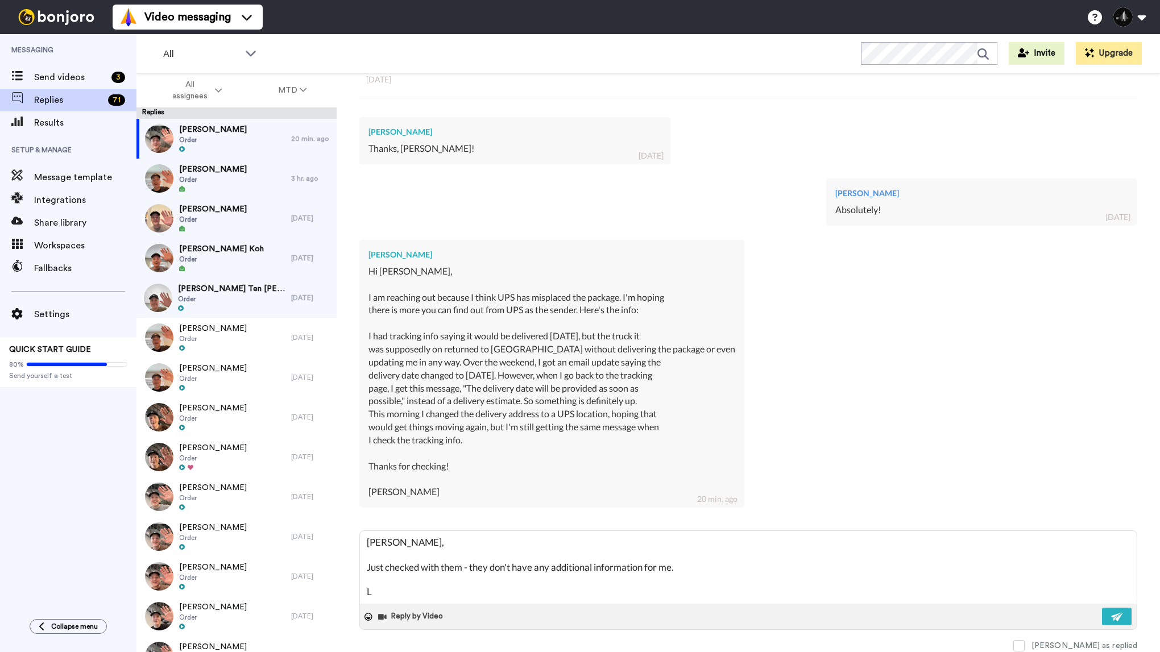
type textarea "[PERSON_NAME], Just checked with them - they don't have any additional informat…"
type textarea "x"
type textarea "[PERSON_NAME], Just checked with them - they don't have any additional informat…"
type textarea "x"
type textarea "[PERSON_NAME], Just checked with them - they don't have any additional informat…"
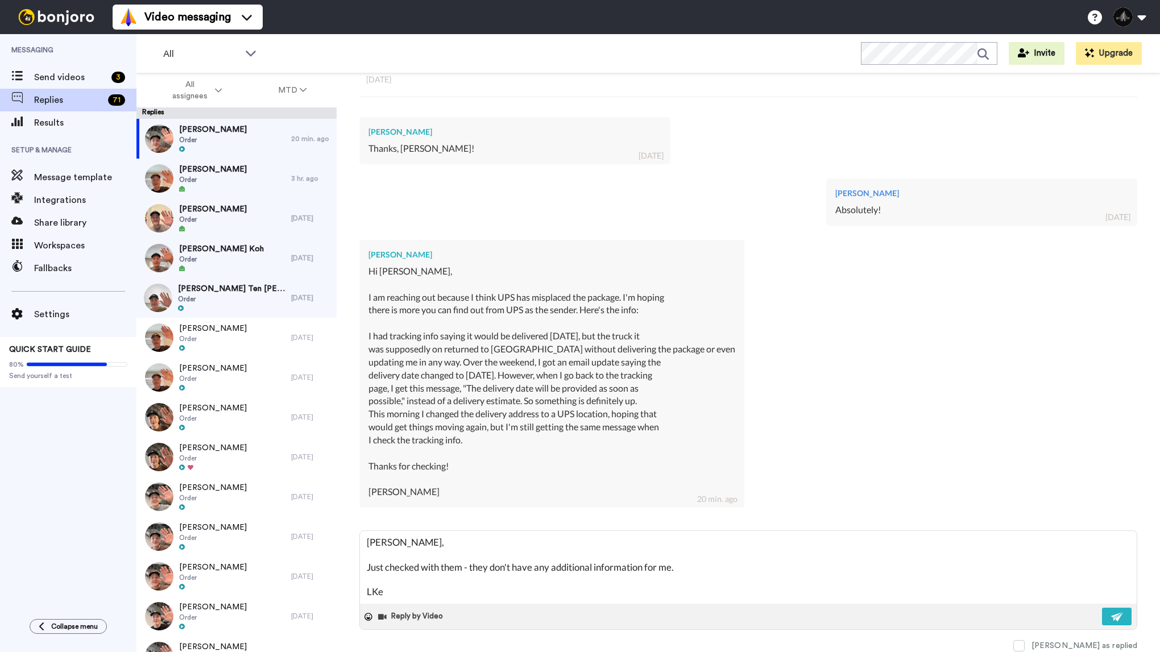
type textarea "x"
type textarea "[PERSON_NAME], Just checked with them - they don't have any additional informat…"
type textarea "x"
type textarea "[PERSON_NAME], Just checked with them - they don't have any additional informat…"
type textarea "x"
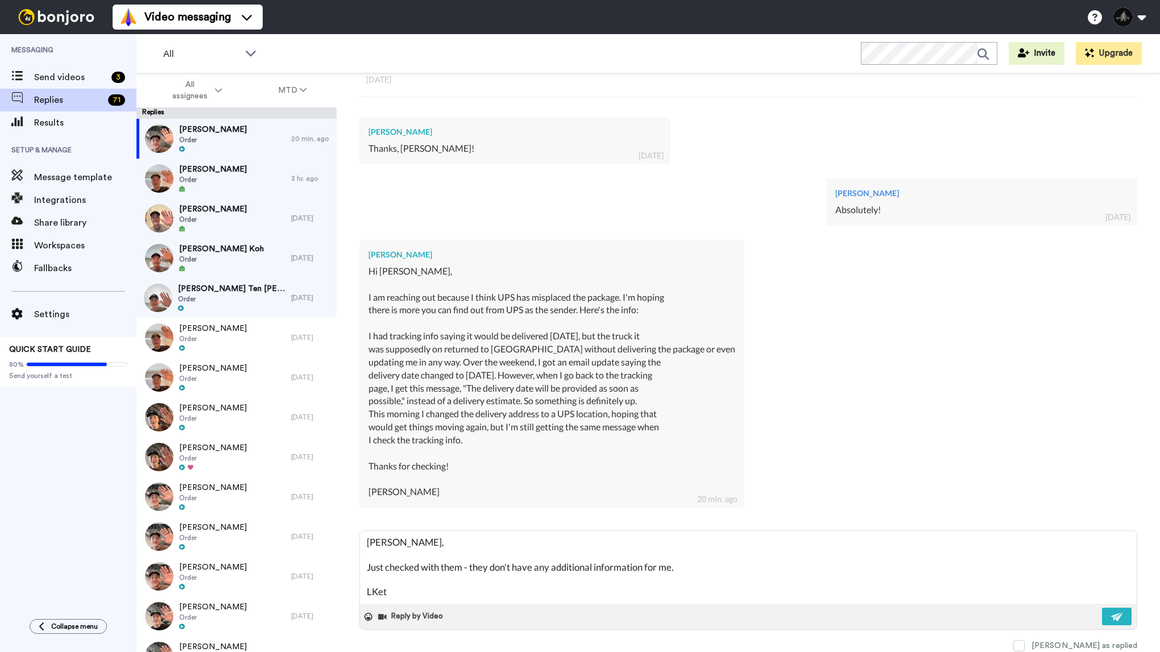
type textarea "[PERSON_NAME], Just checked with them - they don't have any additional informat…"
type textarea "x"
type textarea "[PERSON_NAME], Just checked with them - they don't have any additional informat…"
type textarea "x"
type textarea "[PERSON_NAME], Just checked with them - they don't have any additional informat…"
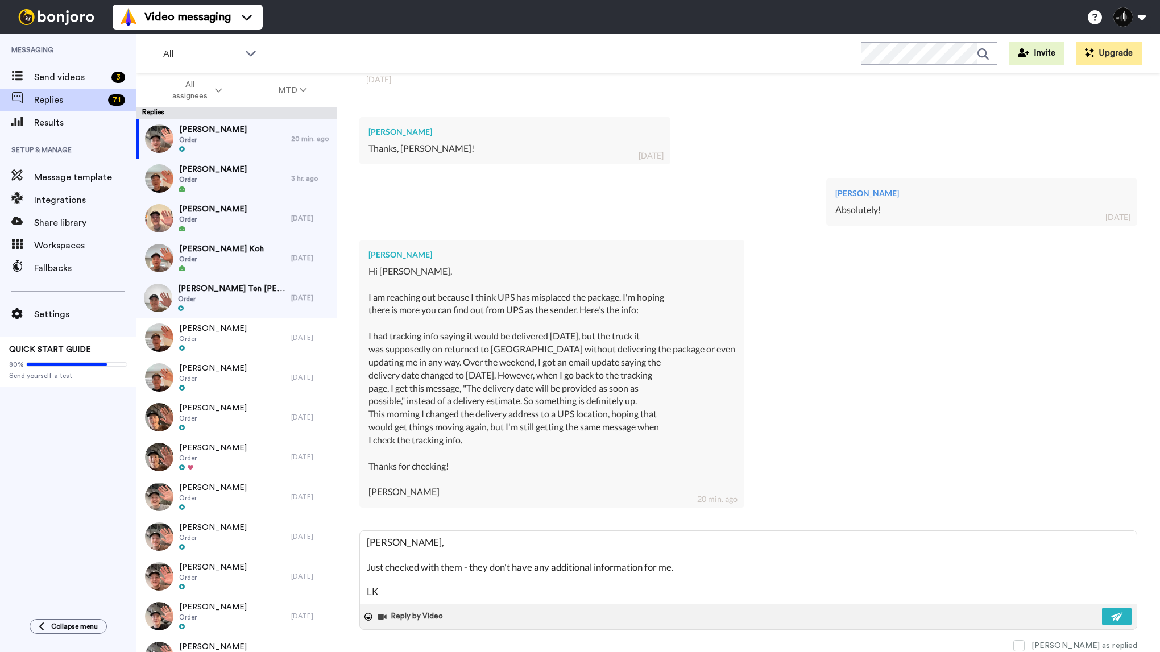
type textarea "x"
type textarea "[PERSON_NAME], Just checked with them - they don't have any additional informat…"
type textarea "x"
type textarea "[PERSON_NAME], Just checked with them - they don't have any additional informat…"
type textarea "x"
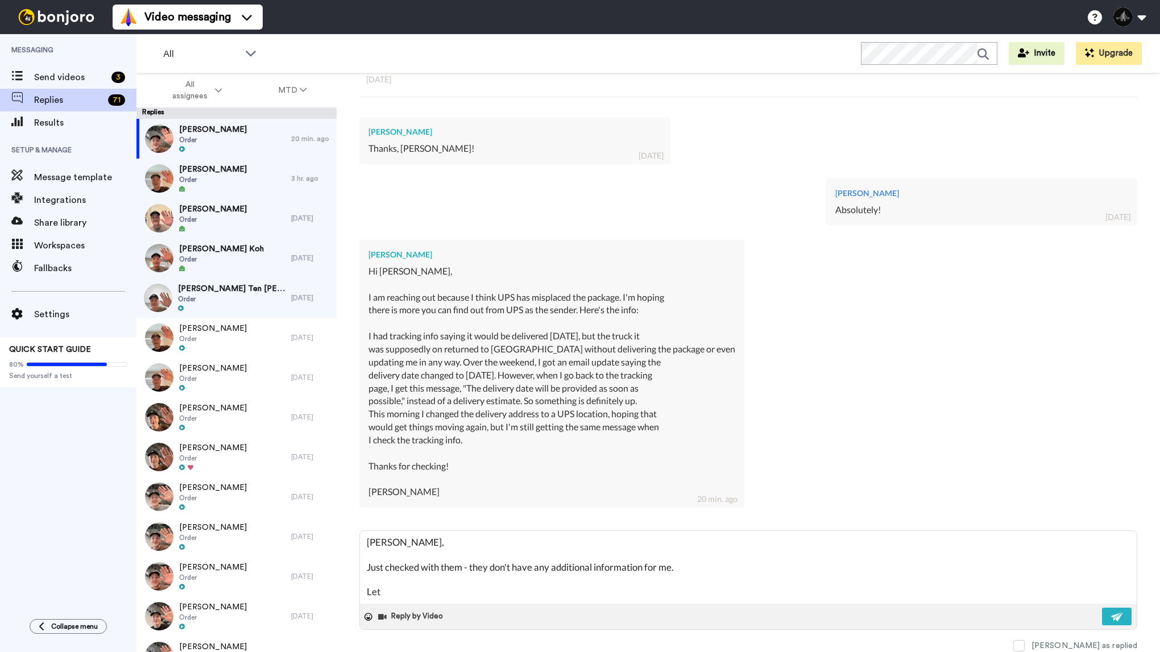
type textarea "[PERSON_NAME], Just checked with them - they don't have any additional informat…"
type textarea "x"
type textarea "[PERSON_NAME], Just checked with them - they don't have any additional informat…"
type textarea "x"
type textarea "[PERSON_NAME], Just checked with them - they don't have any additional informat…"
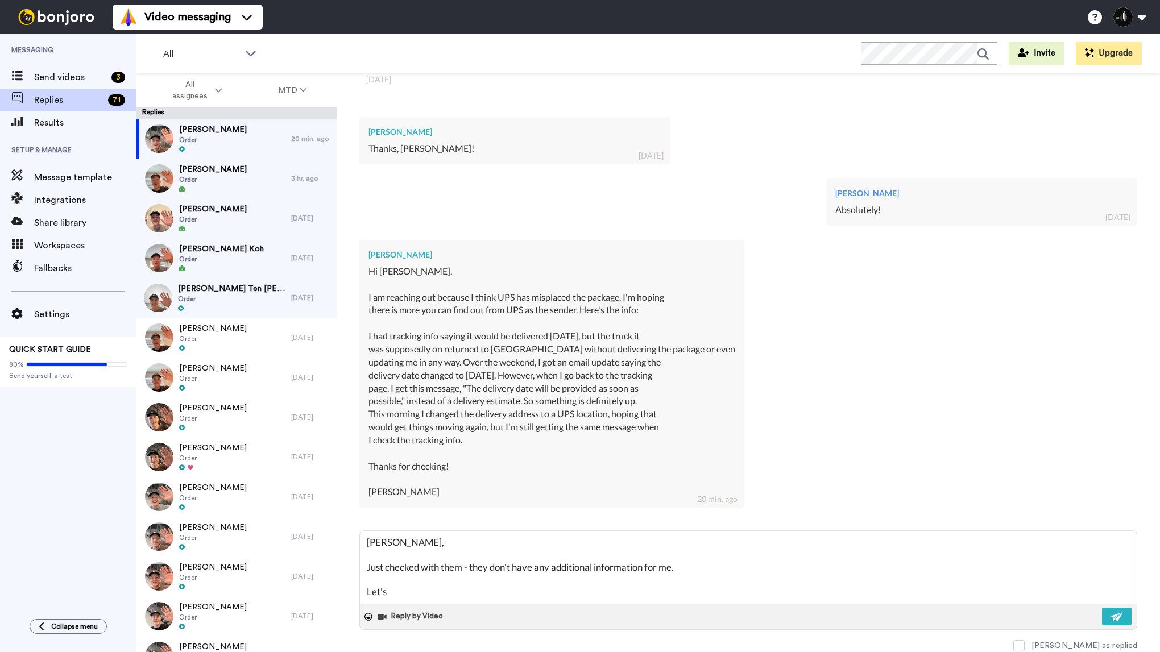
type textarea "x"
type textarea "[PERSON_NAME], Just checked with them - they don't have any additional informat…"
type textarea "x"
type textarea "[PERSON_NAME], Just checked with them - they don't have any additional informat…"
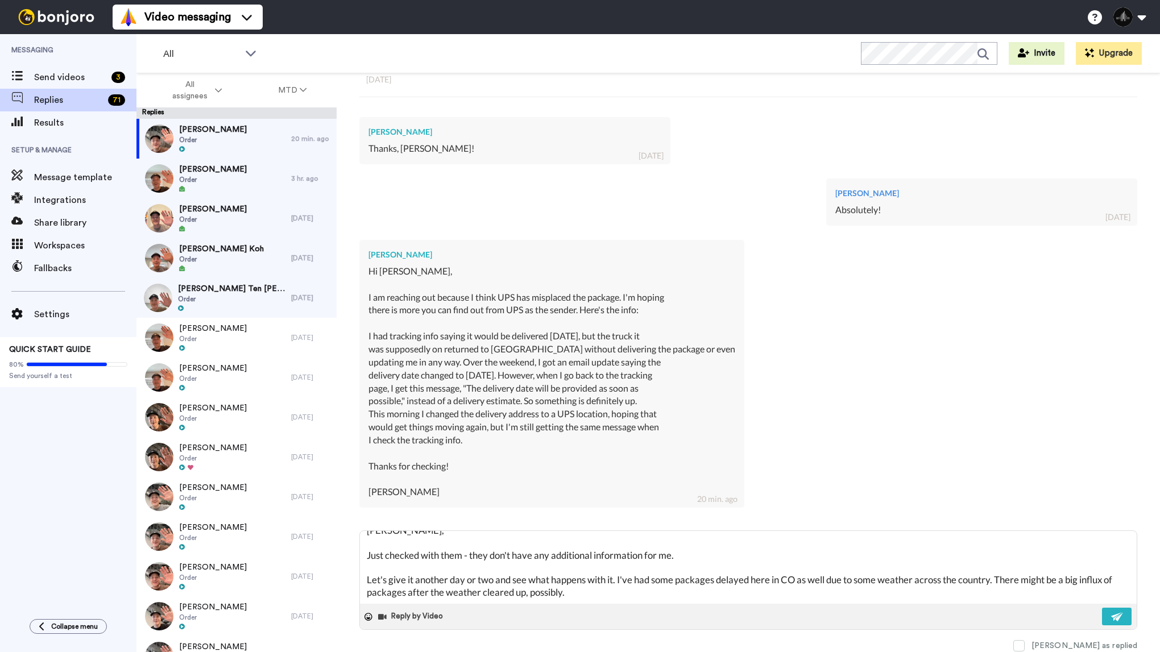
scroll to position [31, 0]
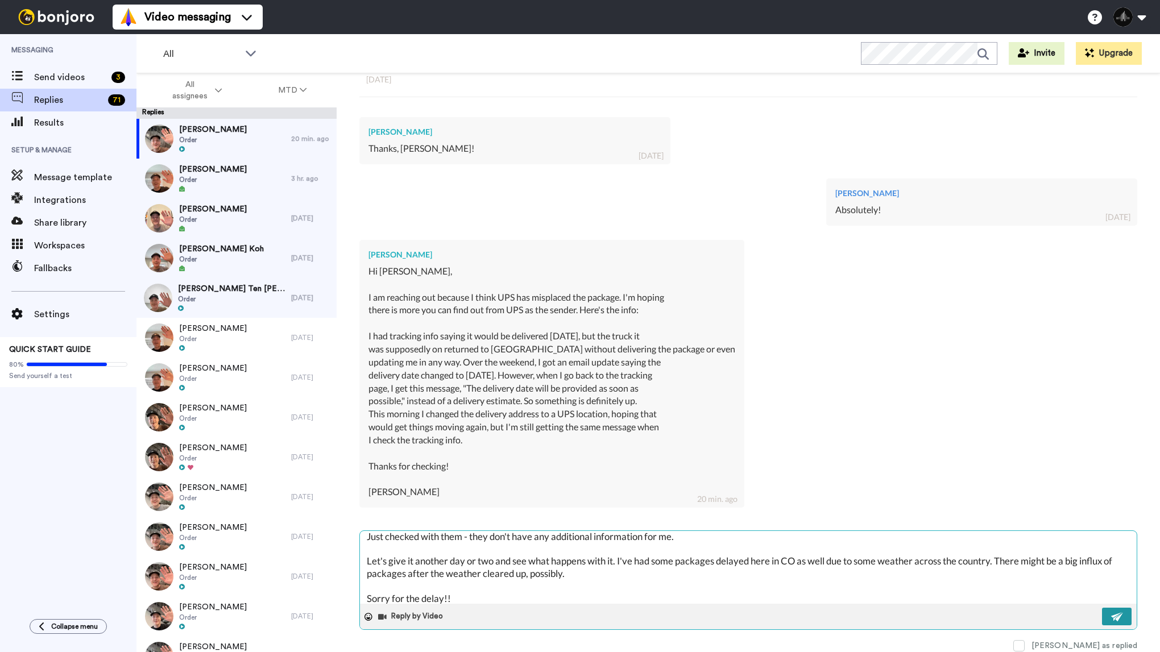
click at [1119, 621] on button at bounding box center [1117, 617] width 30 height 18
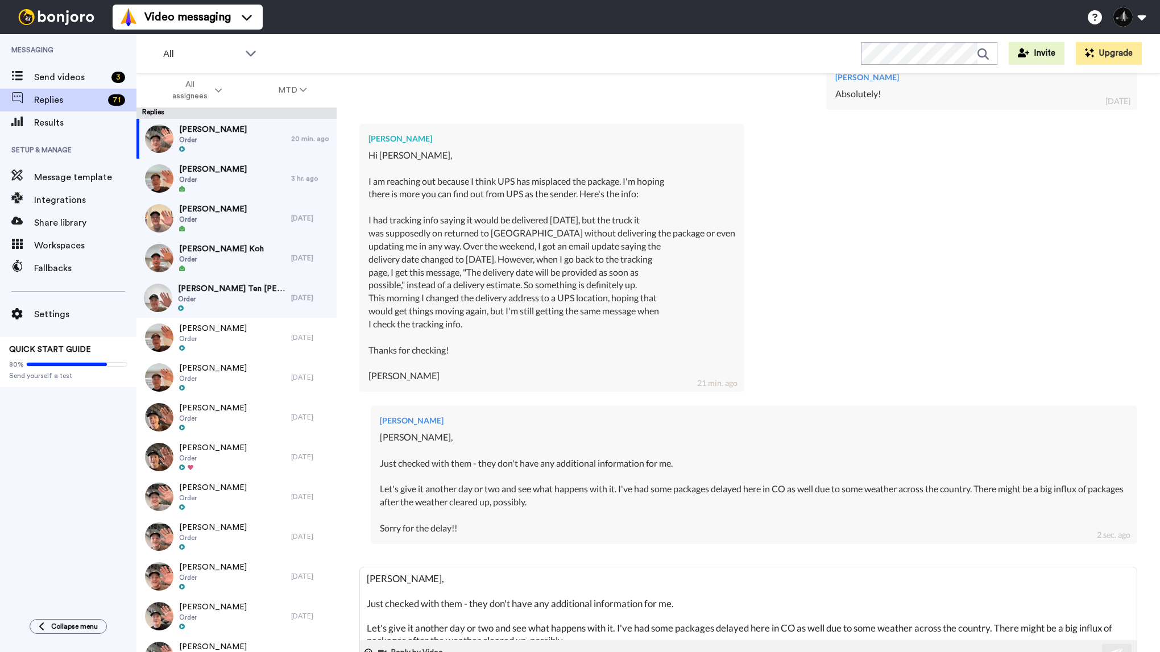
scroll to position [500, 0]
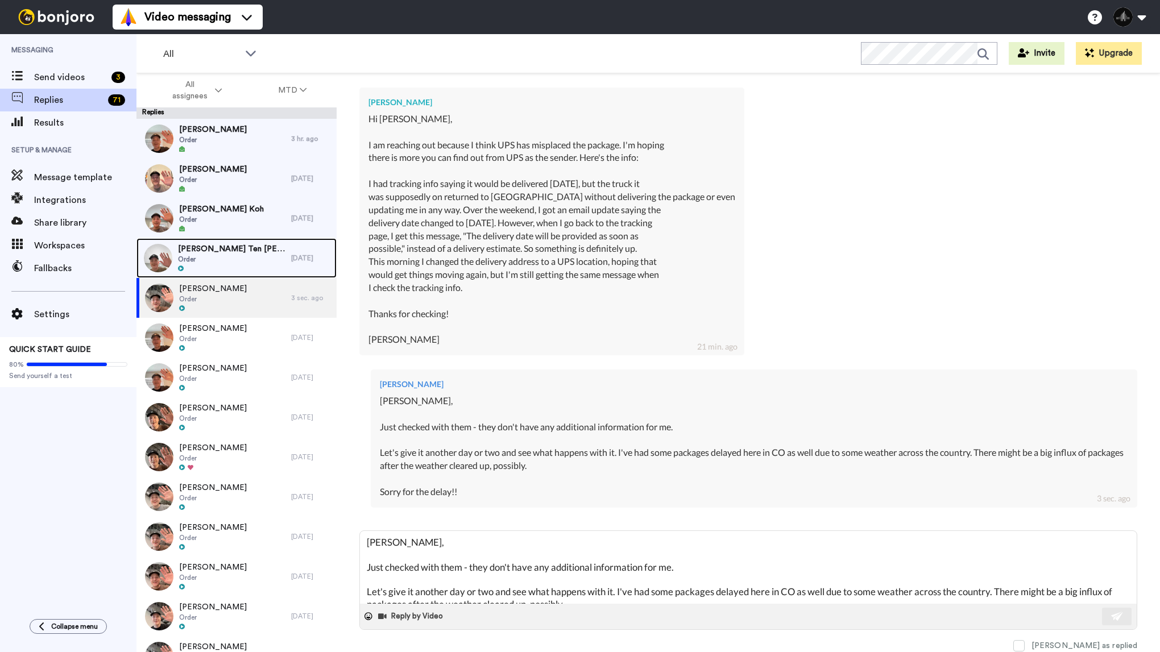
click at [267, 258] on div "[PERSON_NAME] Ten [PERSON_NAME] Order" at bounding box center [213, 258] width 155 height 40
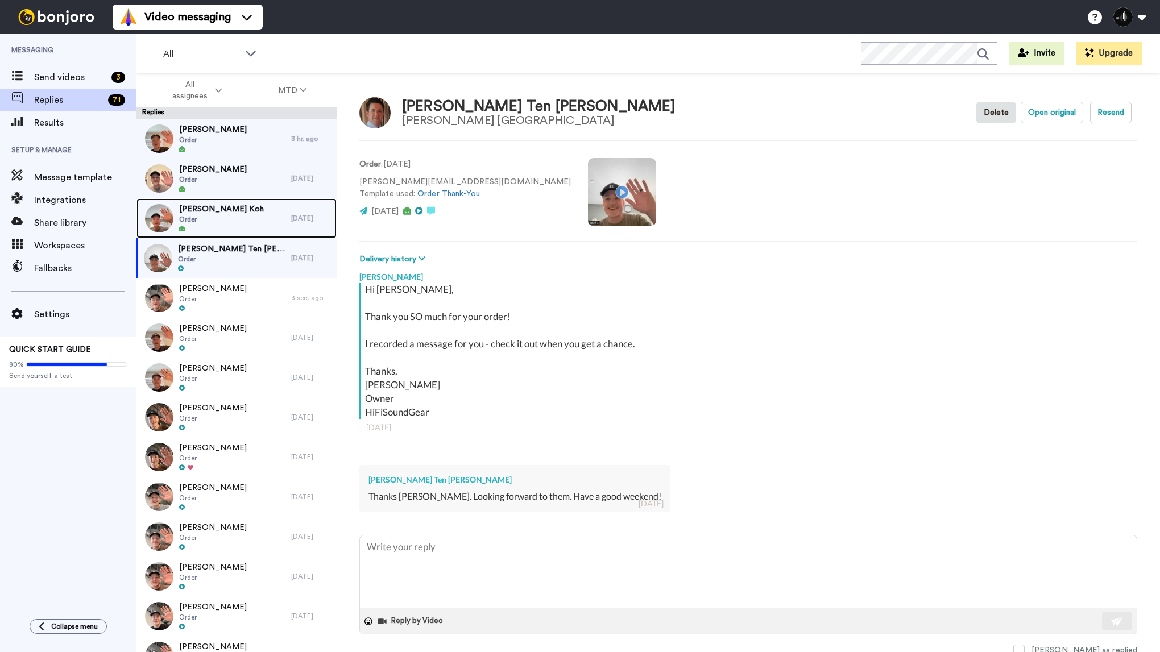
click at [241, 222] on span "Order" at bounding box center [221, 219] width 85 height 9
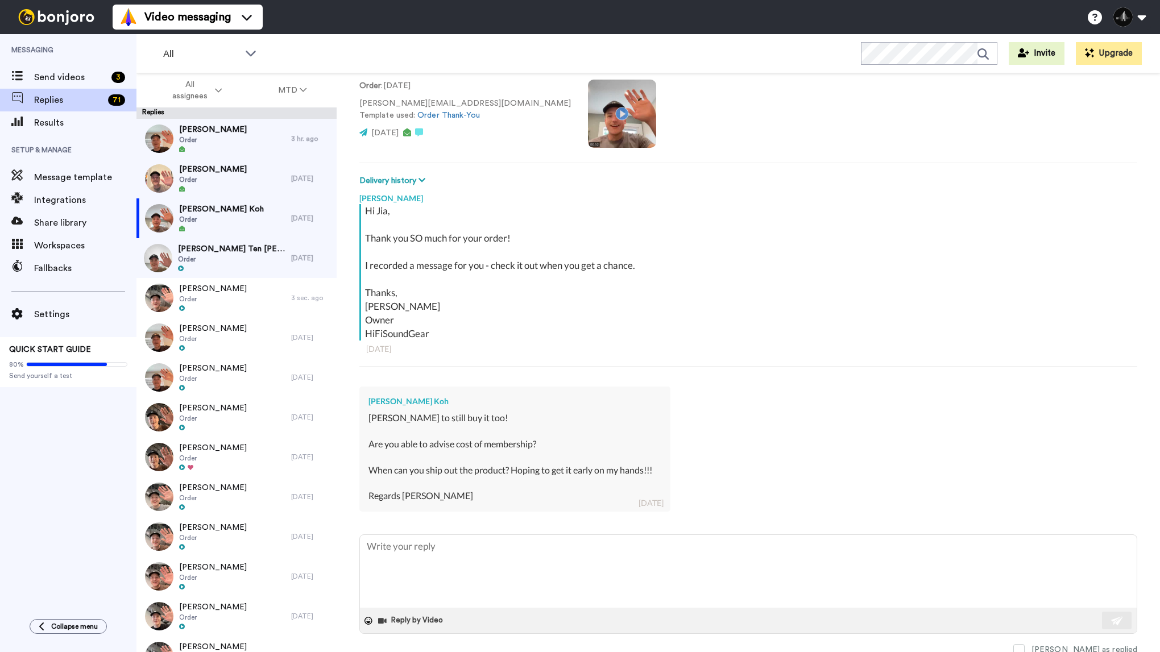
scroll to position [82, 0]
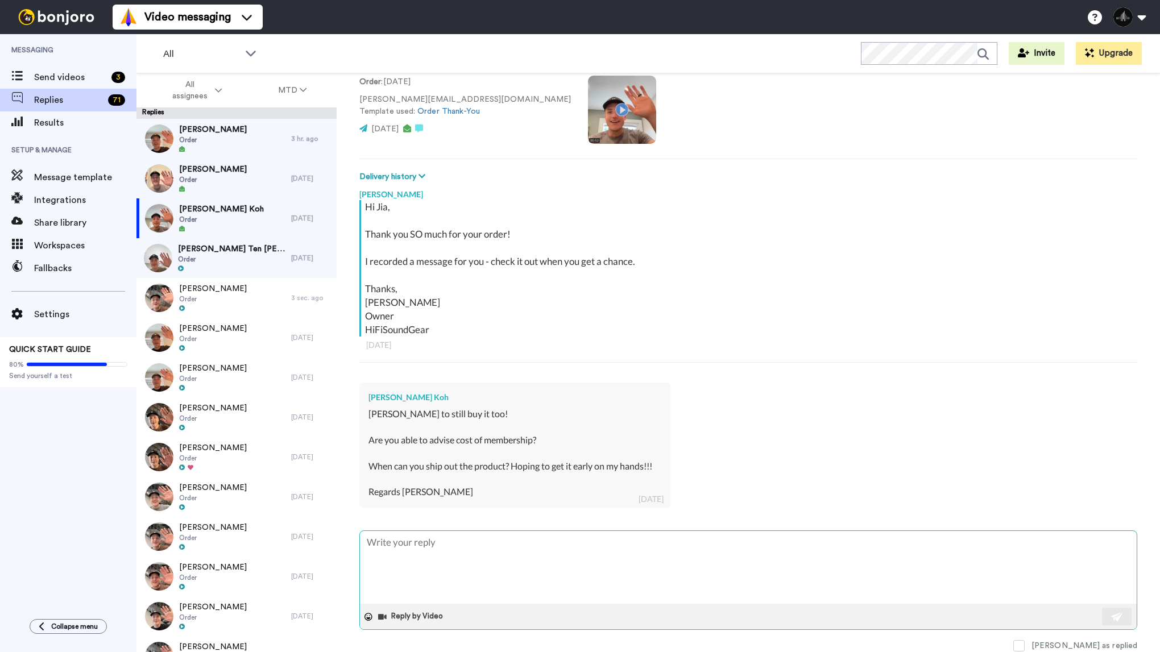
click at [539, 564] on textarea at bounding box center [748, 567] width 777 height 73
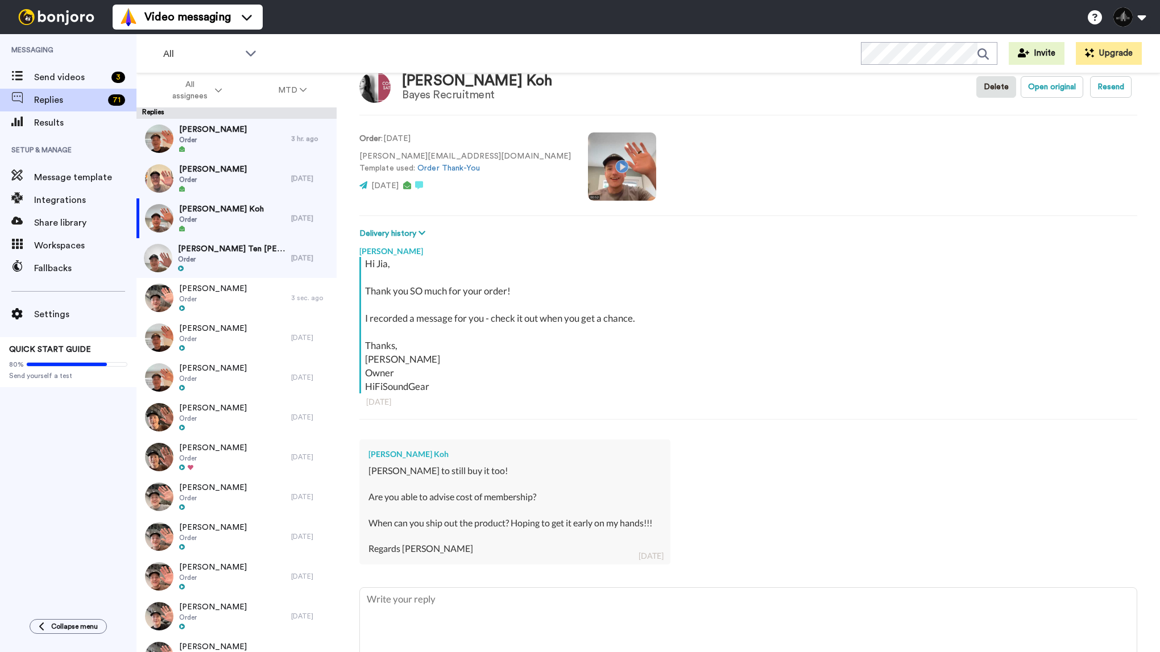
scroll to position [24, 0]
click at [245, 179] on div "[PERSON_NAME] Order" at bounding box center [213, 179] width 155 height 40
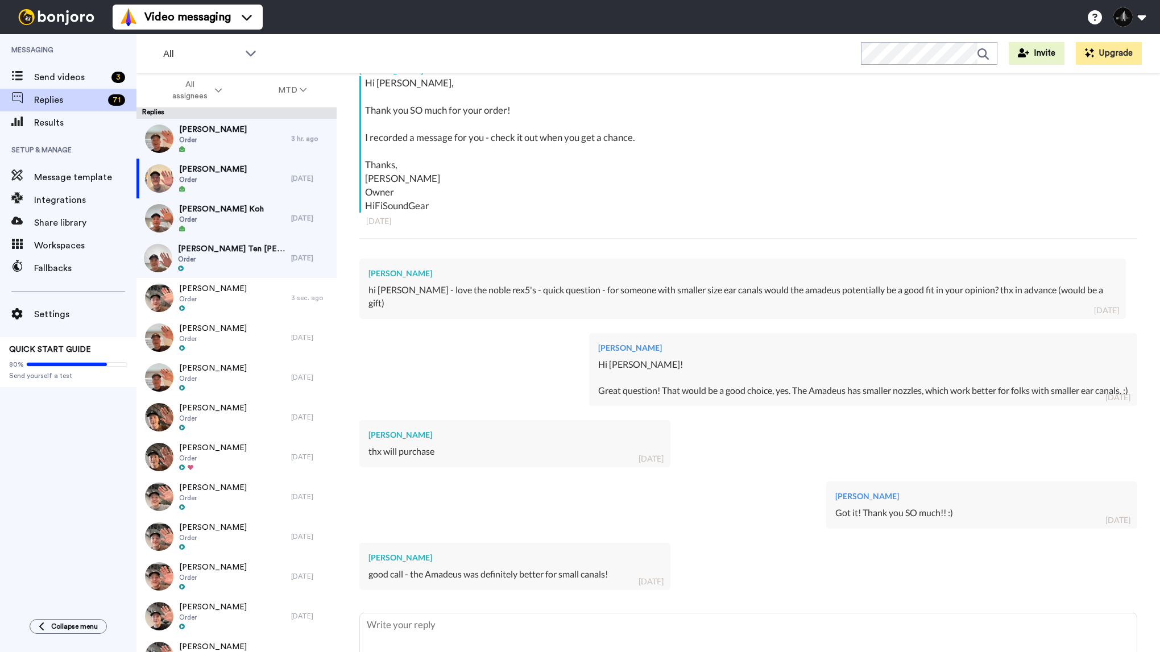
scroll to position [276, 0]
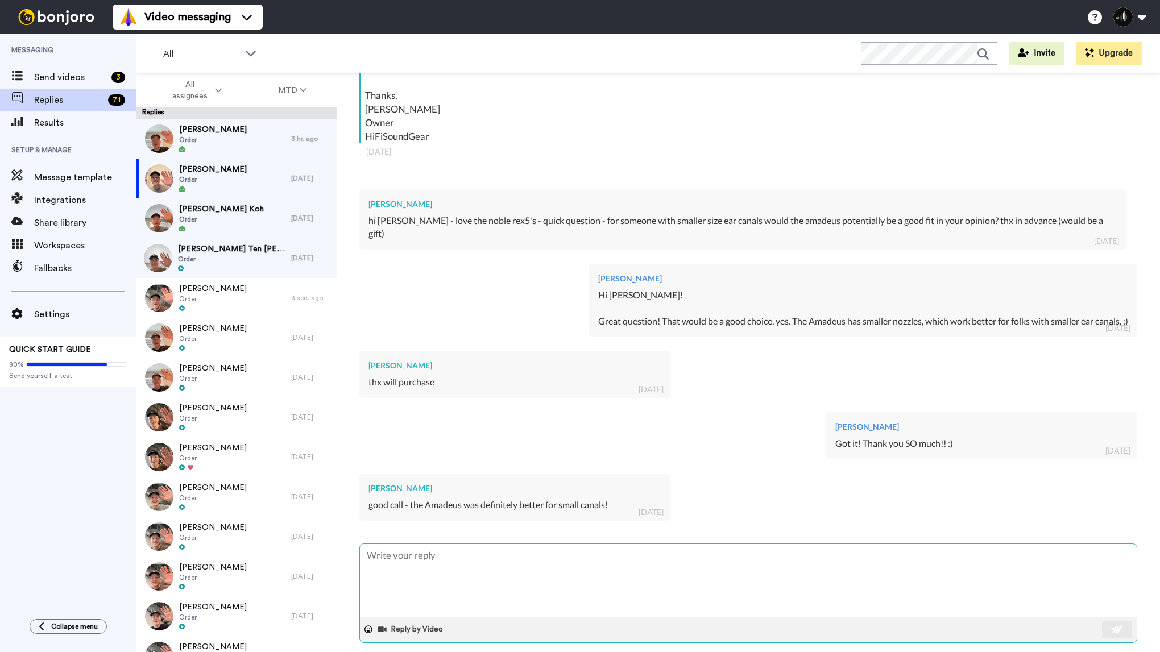
click at [460, 555] on textarea at bounding box center [748, 580] width 777 height 73
click at [1107, 623] on button at bounding box center [1117, 630] width 30 height 18
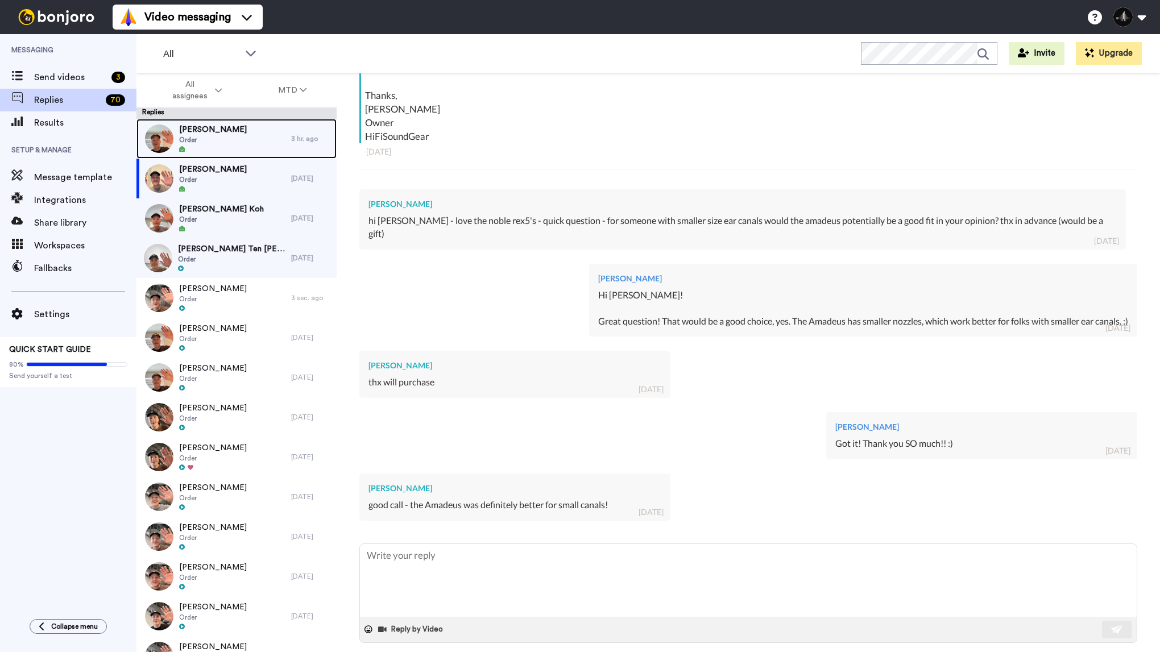
click at [250, 138] on div "[PERSON_NAME] Order" at bounding box center [213, 139] width 155 height 40
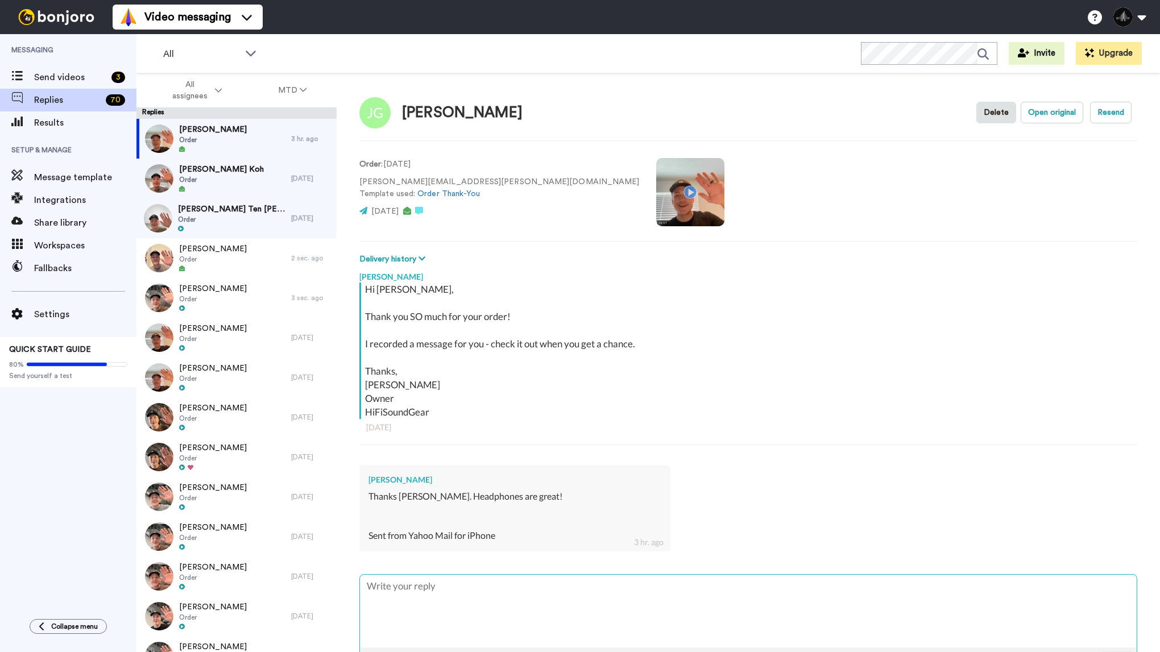
click at [452, 588] on textarea at bounding box center [748, 611] width 777 height 73
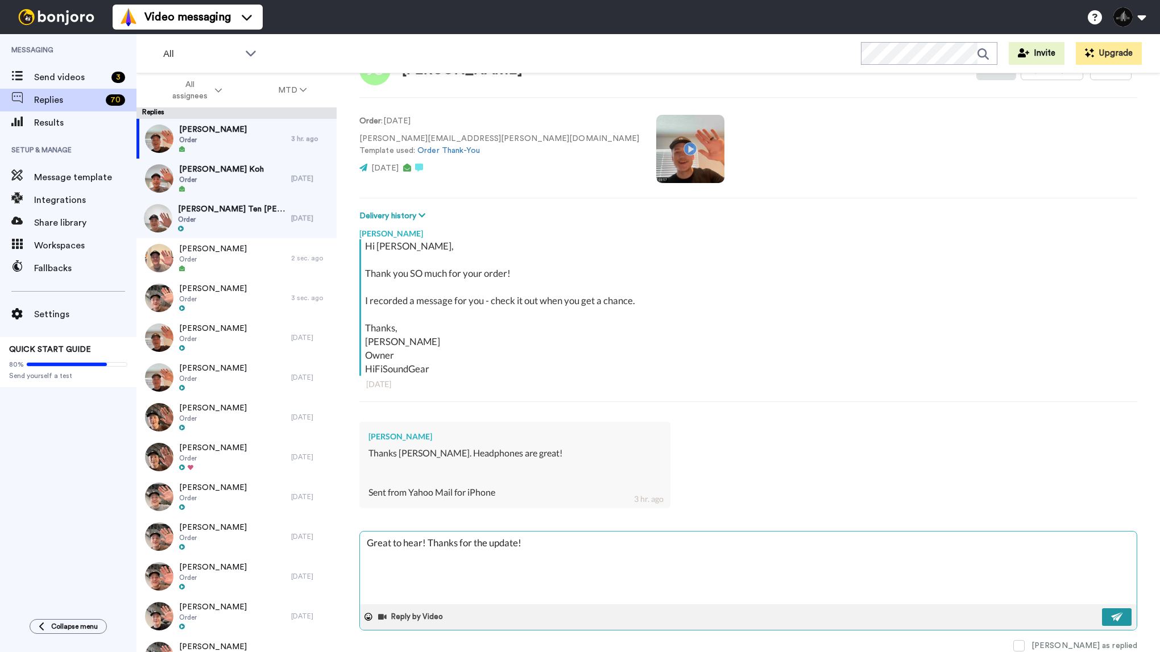
click at [1120, 616] on img at bounding box center [1117, 617] width 13 height 9
